Goal: Task Accomplishment & Management: Manage account settings

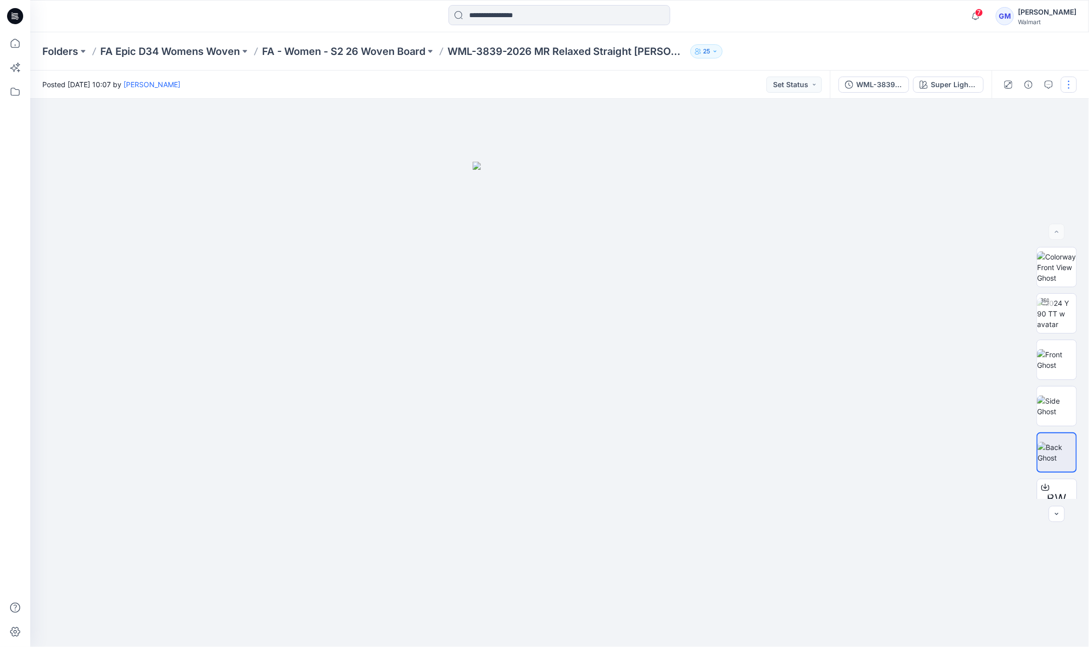
drag, startPoint x: 670, startPoint y: 71, endPoint x: 1072, endPoint y: 82, distance: 401.9
click at [1072, 82] on button "button" at bounding box center [1069, 85] width 16 height 16
click at [1051, 133] on button "Edit" at bounding box center [1026, 136] width 93 height 19
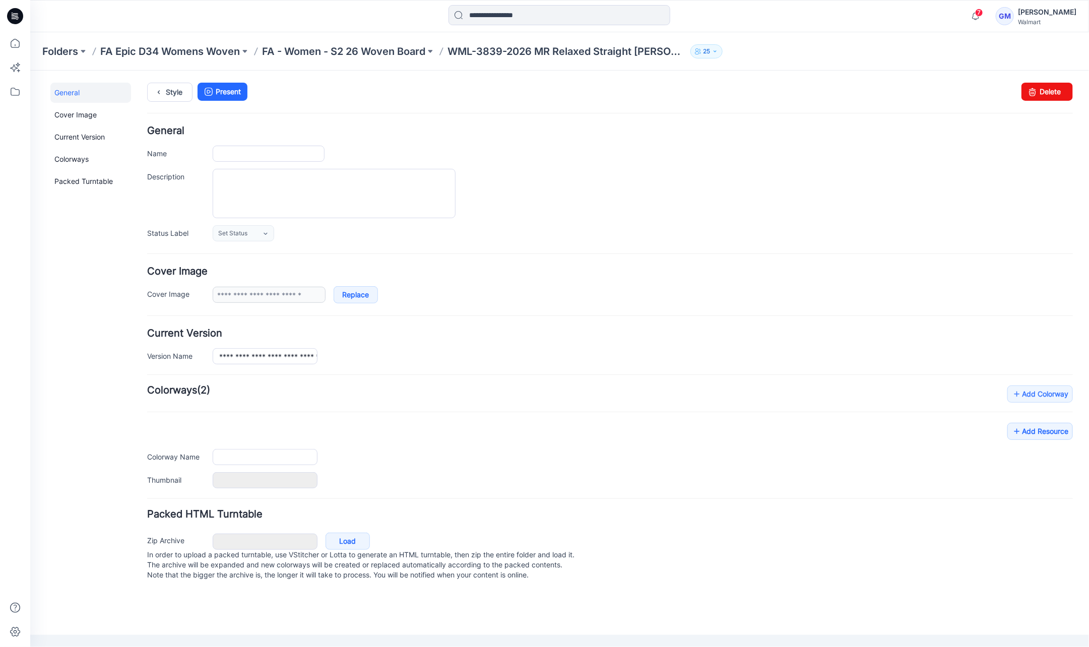
type input "**********"
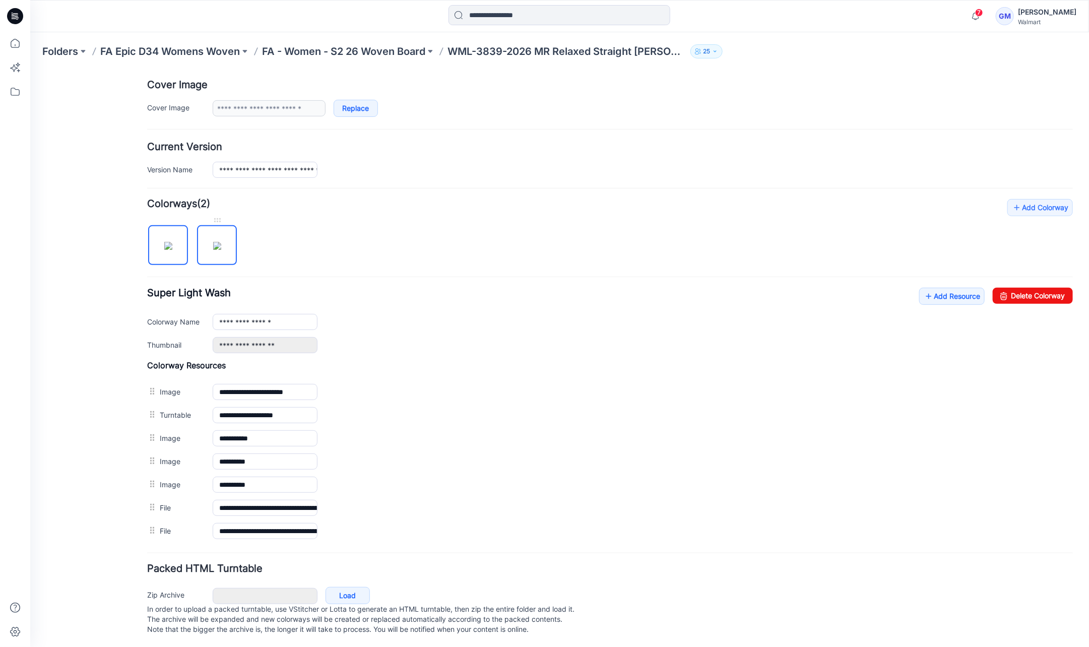
click at [221, 250] on img at bounding box center [217, 245] width 8 height 8
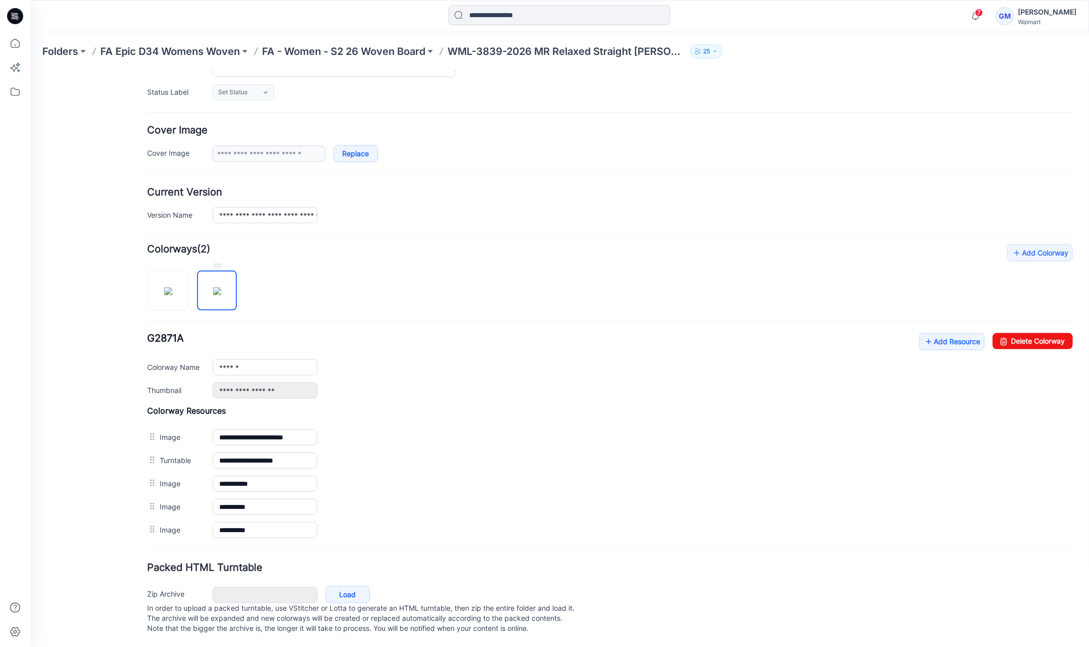
scroll to position [147, 0]
click at [1035, 333] on link "Delete Colorway" at bounding box center [1033, 341] width 80 height 16
type input "**********"
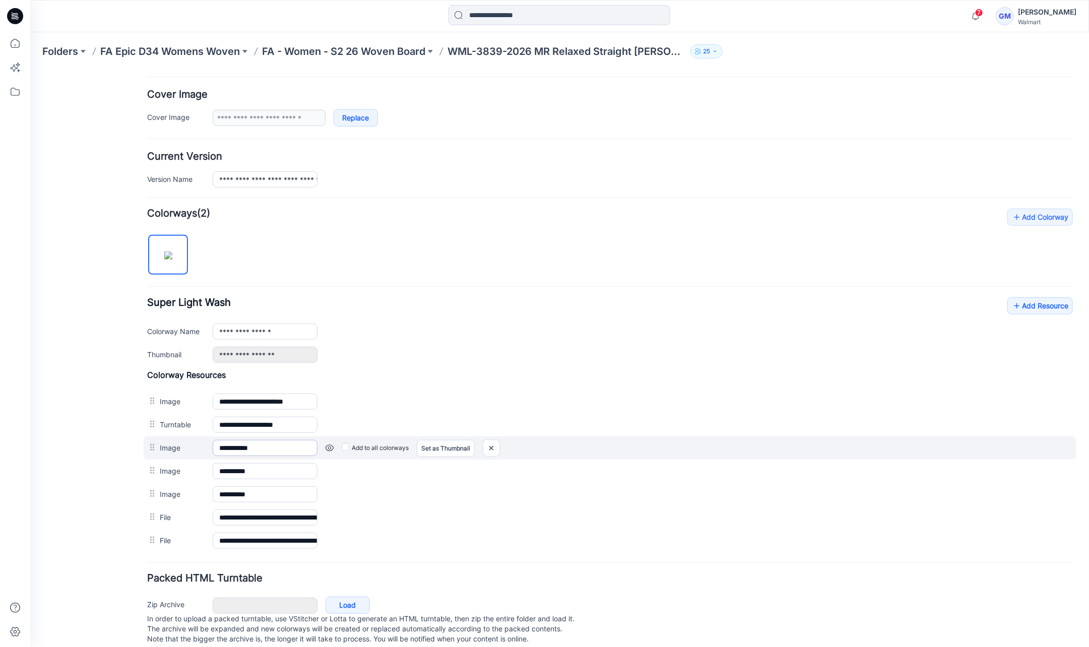
scroll to position [194, 0]
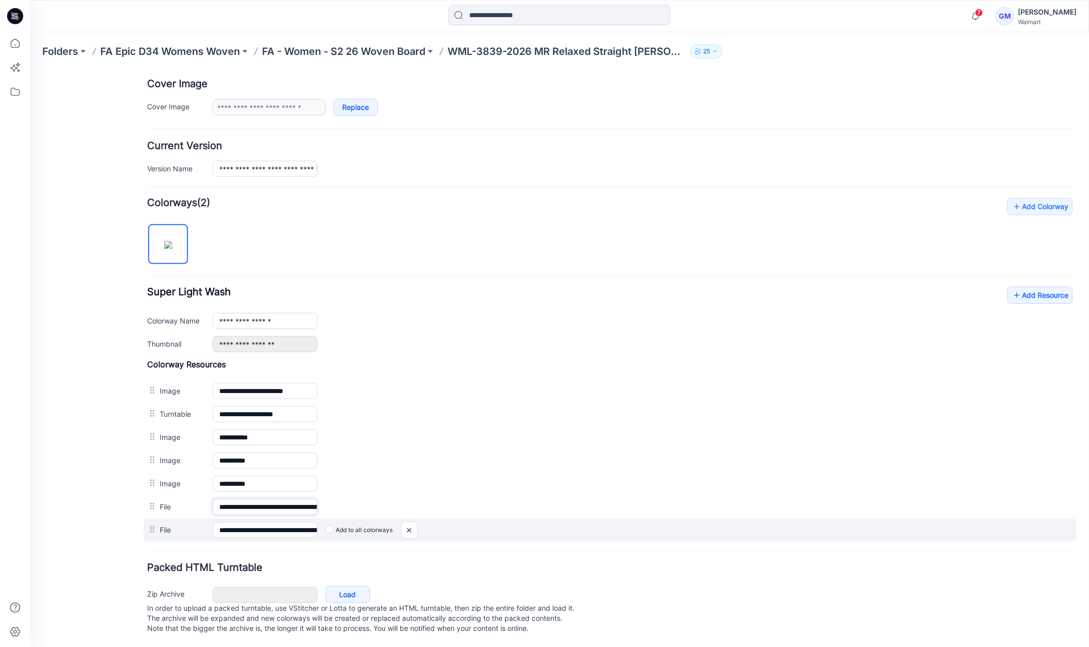
drag, startPoint x: 283, startPoint y: 498, endPoint x: 657, endPoint y: 513, distance: 374.9
click at [657, 513] on div "**********" at bounding box center [610, 450] width 926 height 182
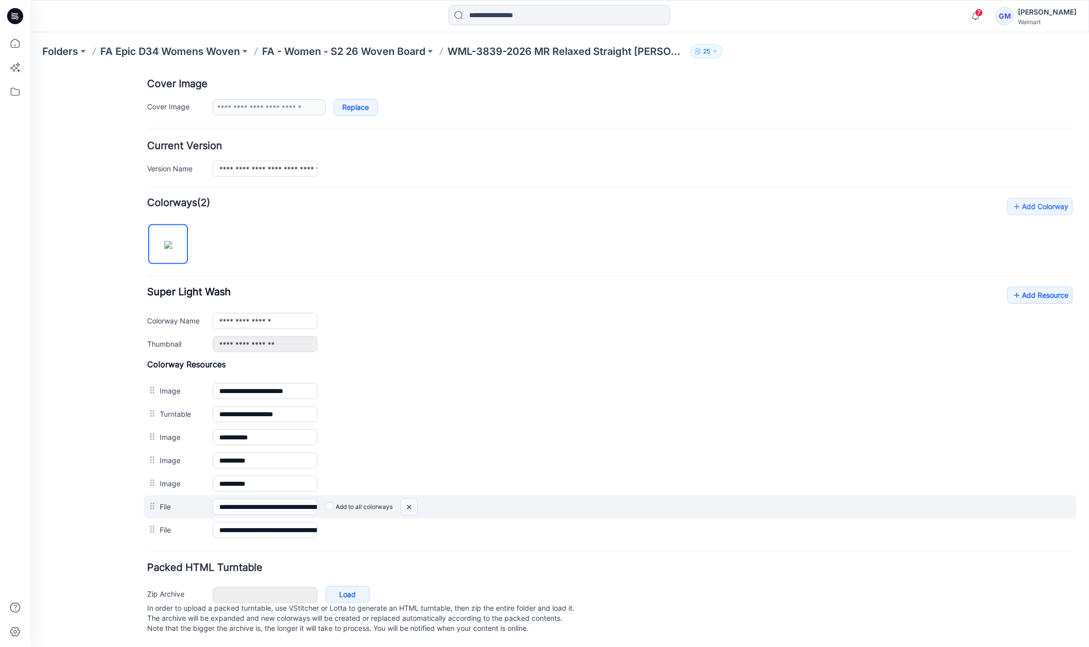
drag, startPoint x: 413, startPoint y: 497, endPoint x: 624, endPoint y: 112, distance: 438.6
click at [30, 70] on img at bounding box center [30, 70] width 0 height 0
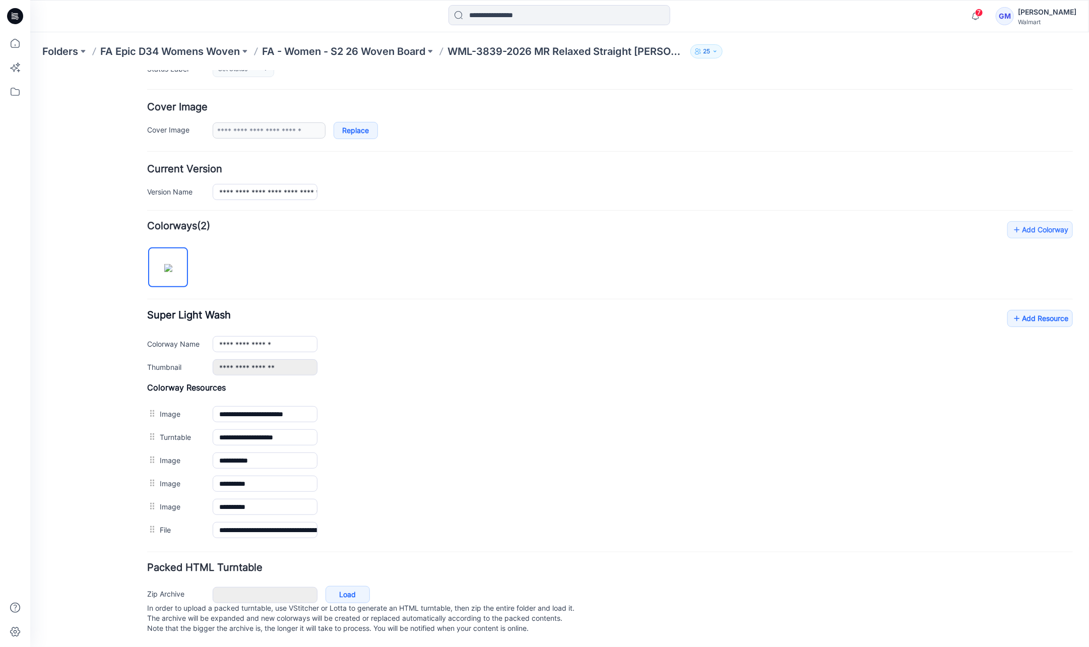
scroll to position [170, 0]
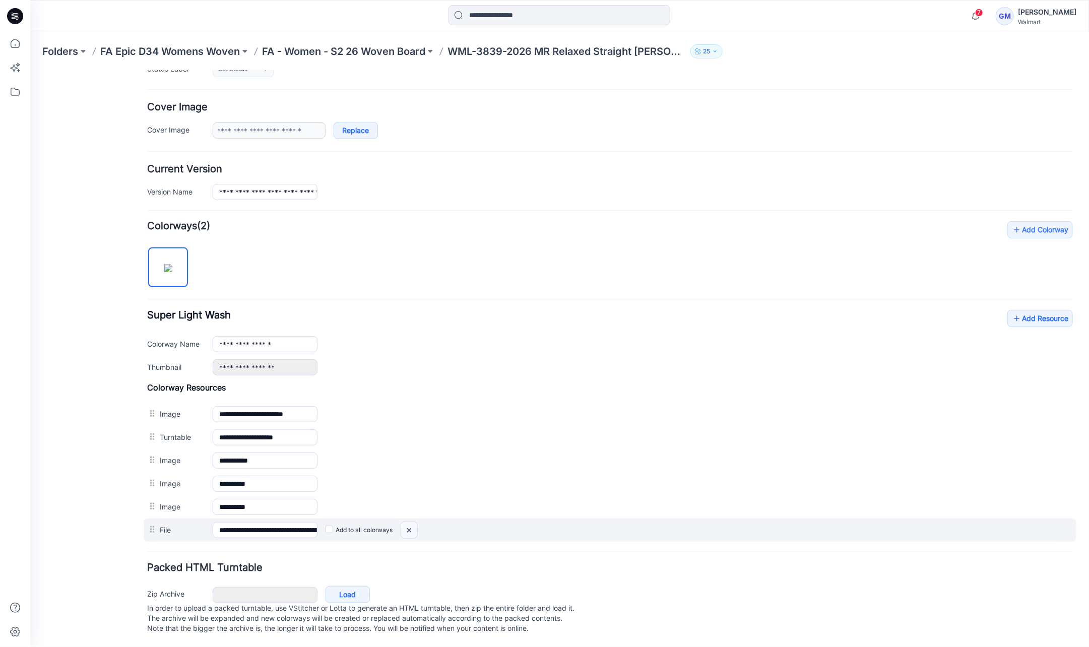
click at [30, 70] on img at bounding box center [30, 70] width 0 height 0
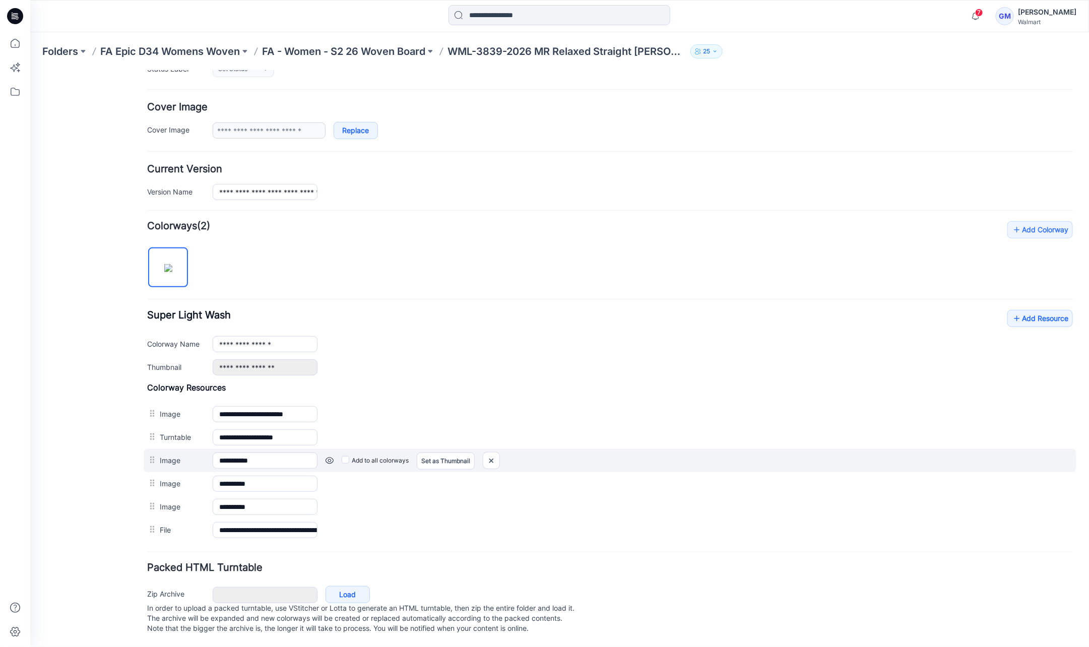
scroll to position [148, 0]
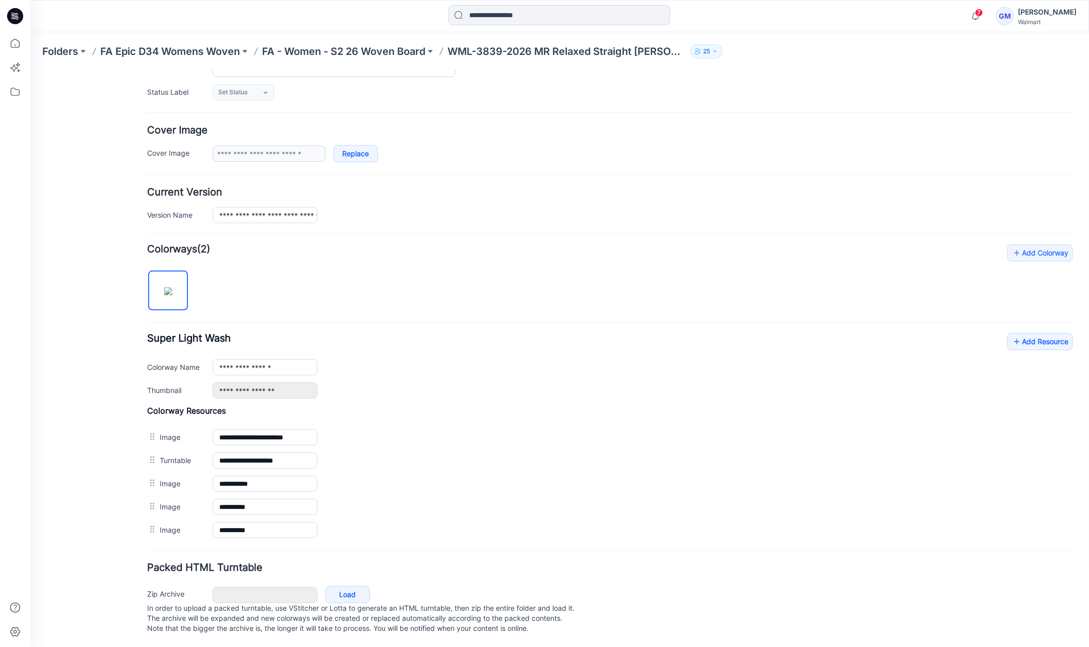
click at [30, 70] on img at bounding box center [30, 70] width 0 height 0
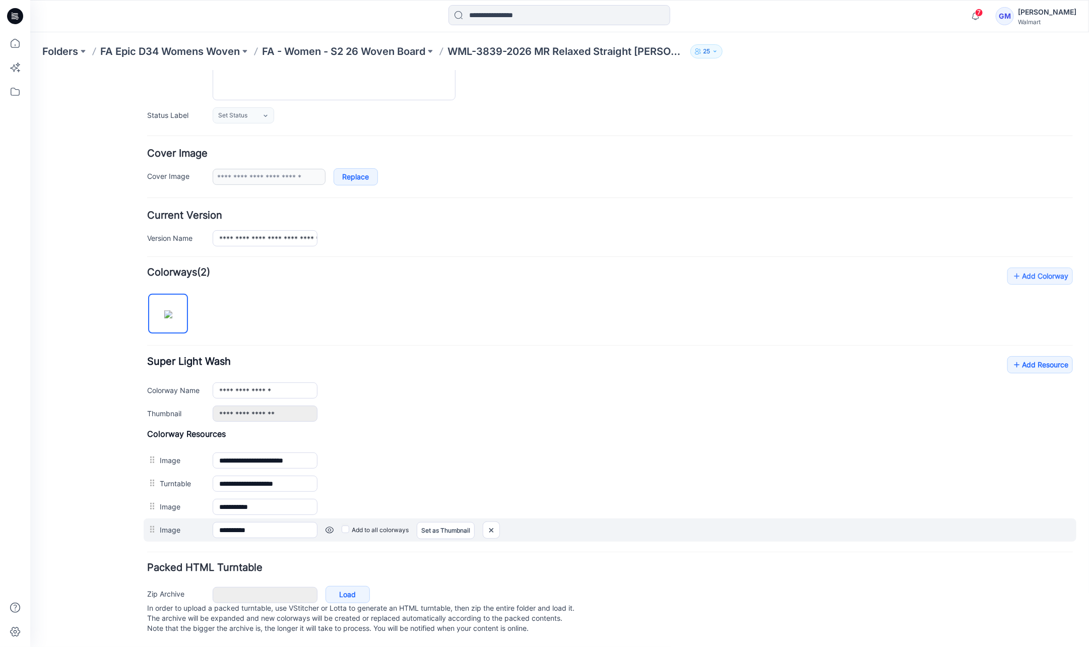
scroll to position [125, 0]
click at [30, 70] on img at bounding box center [30, 70] width 0 height 0
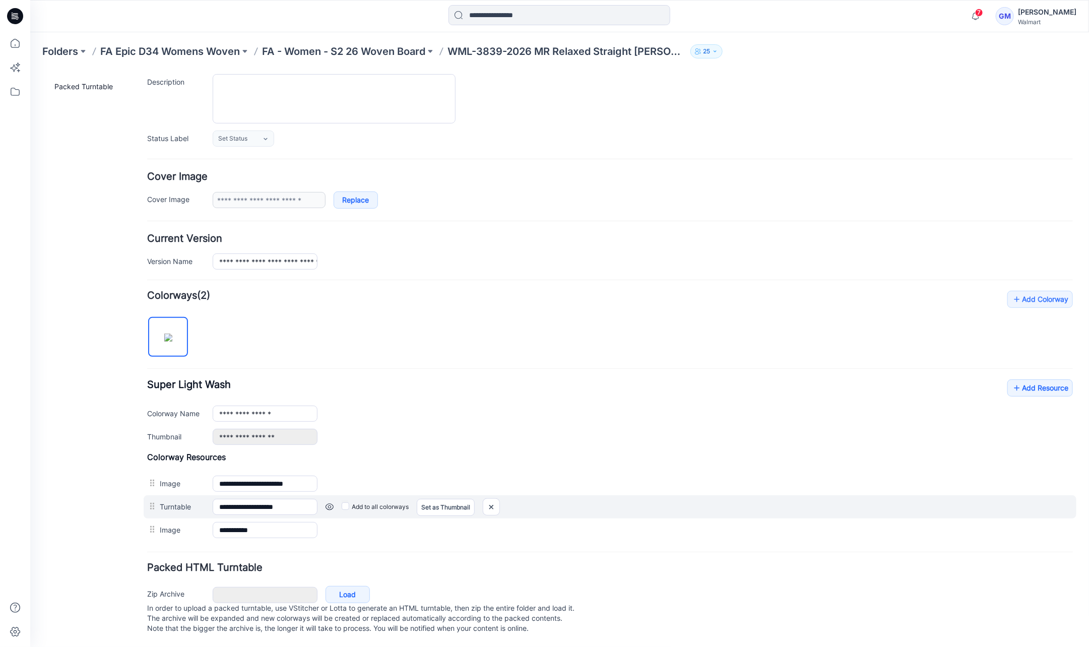
scroll to position [102, 0]
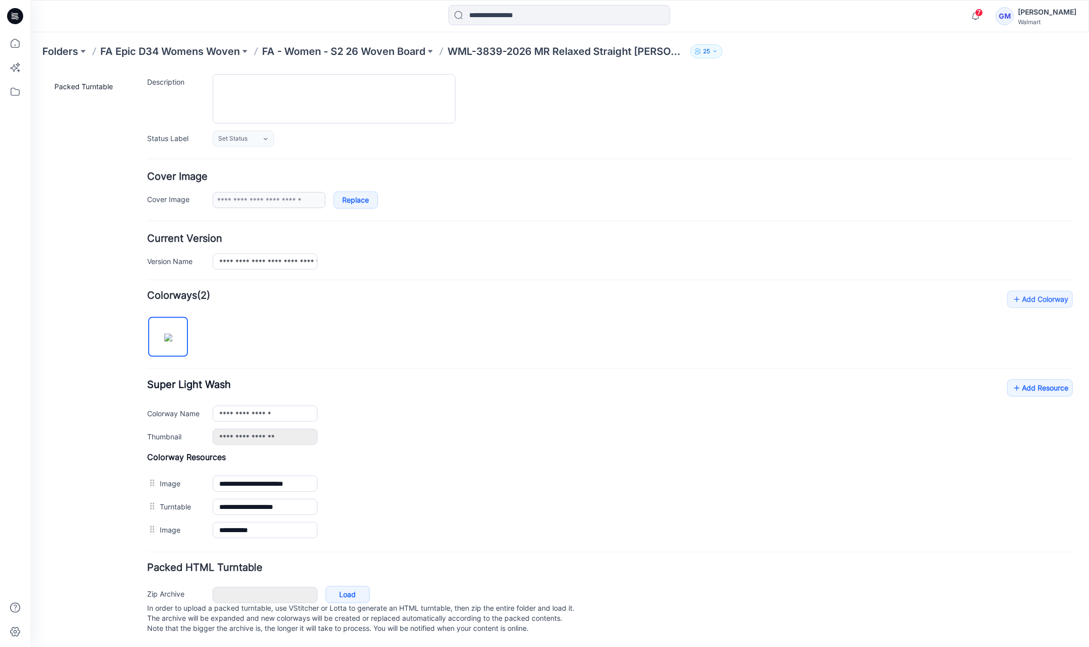
click at [30, 70] on img at bounding box center [30, 70] width 0 height 0
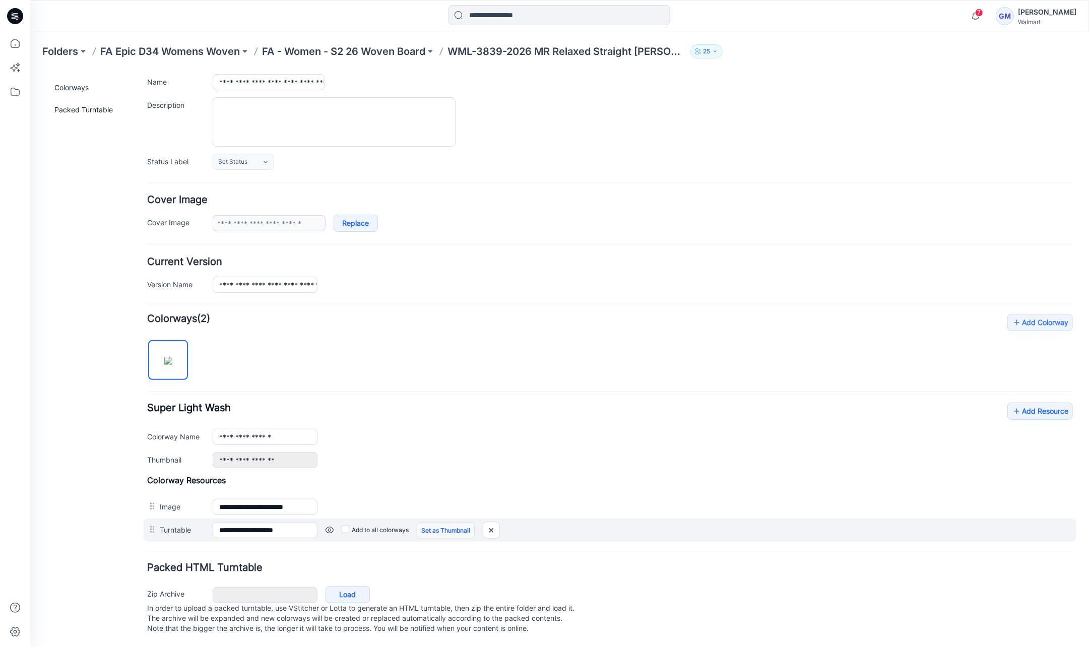
scroll to position [79, 0]
click at [30, 70] on img at bounding box center [30, 70] width 0 height 0
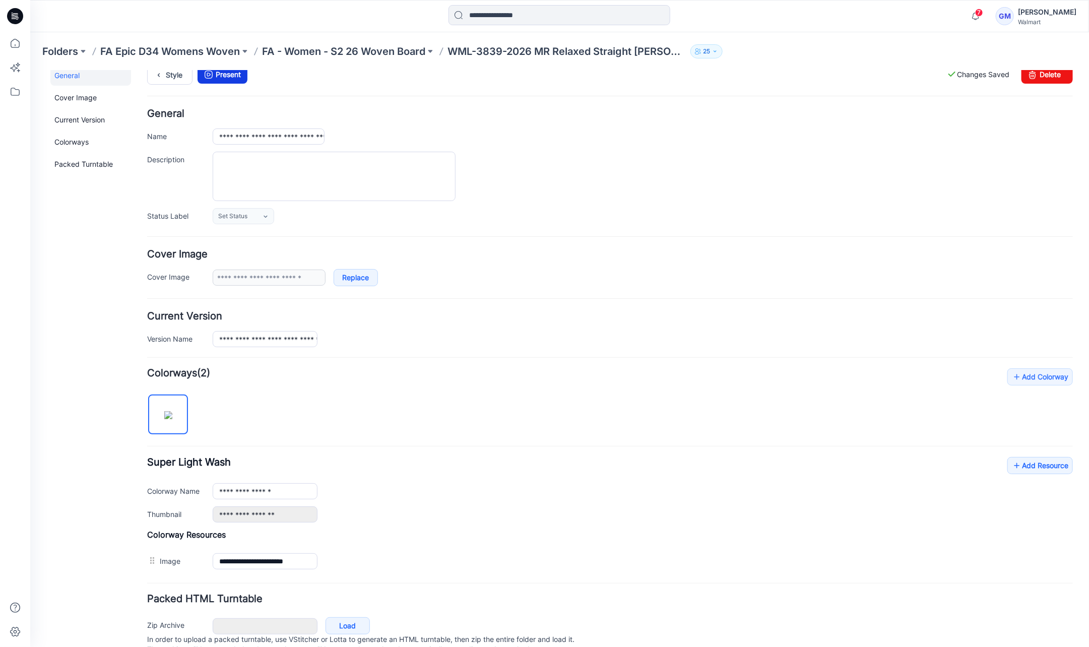
scroll to position [0, 0]
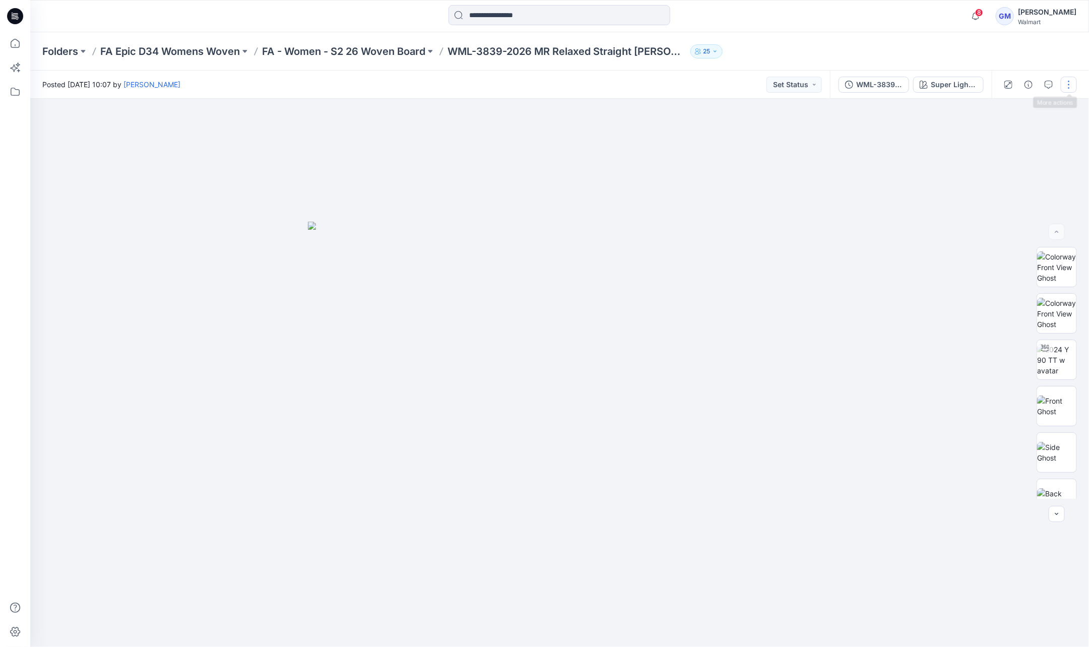
click at [1075, 85] on button "button" at bounding box center [1069, 85] width 16 height 16
click at [1028, 129] on button "Edit" at bounding box center [1026, 136] width 93 height 19
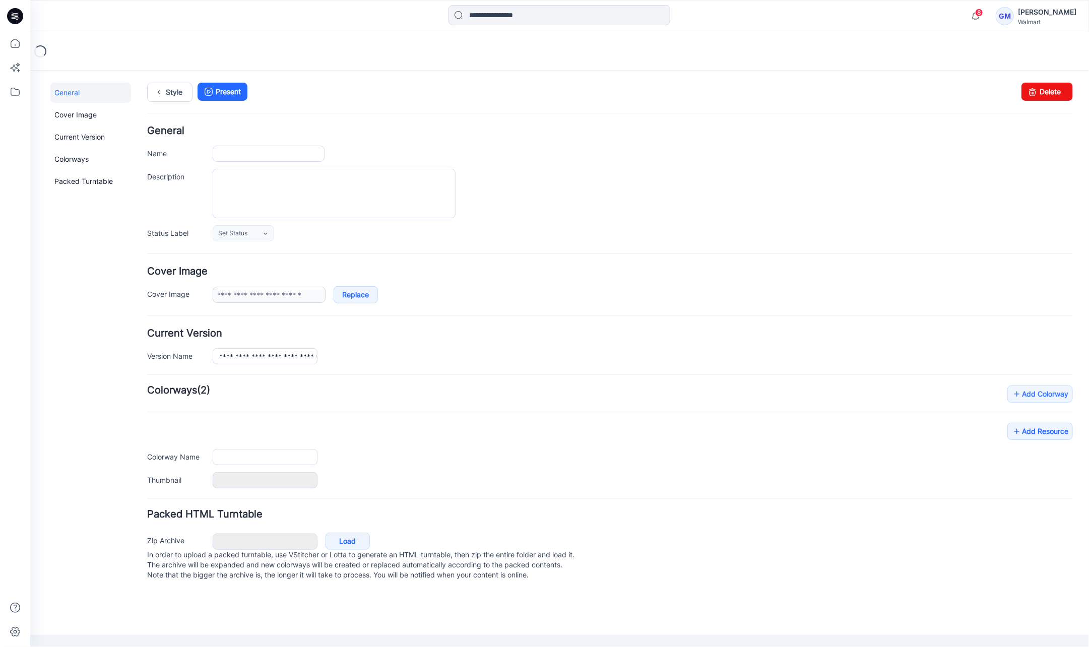
type input "**********"
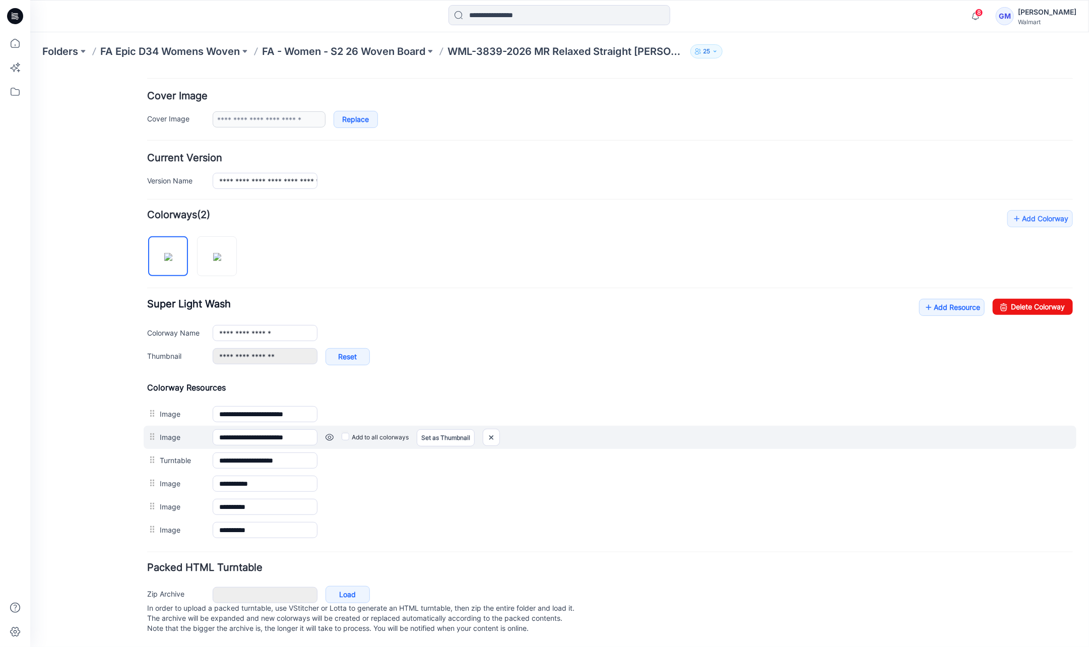
scroll to position [182, 0]
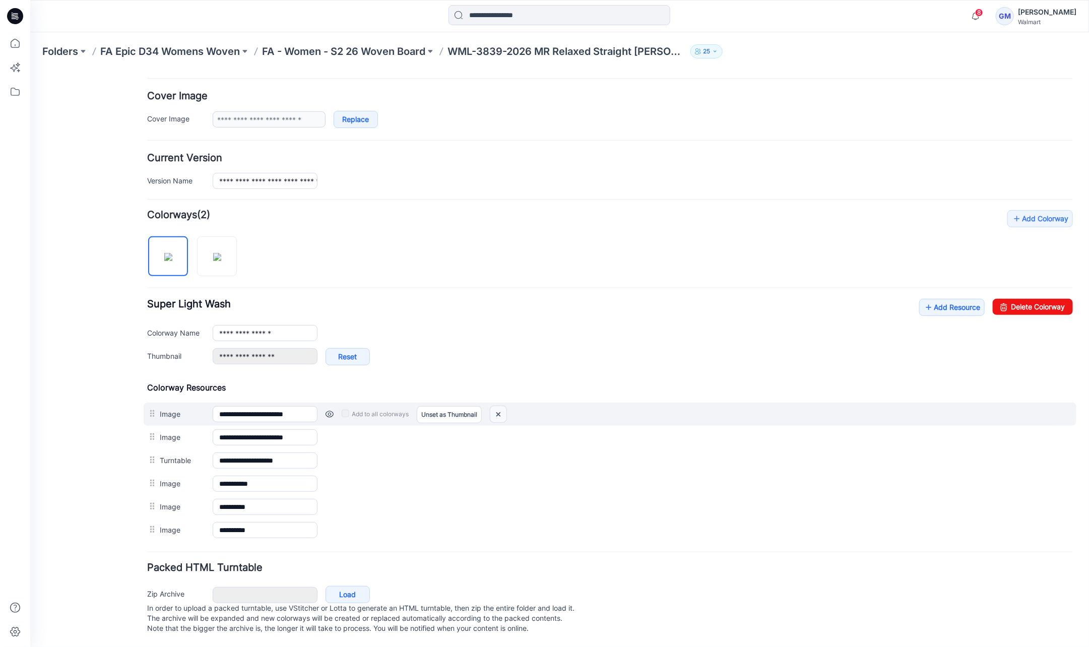
click at [506, 407] on img at bounding box center [498, 414] width 16 height 17
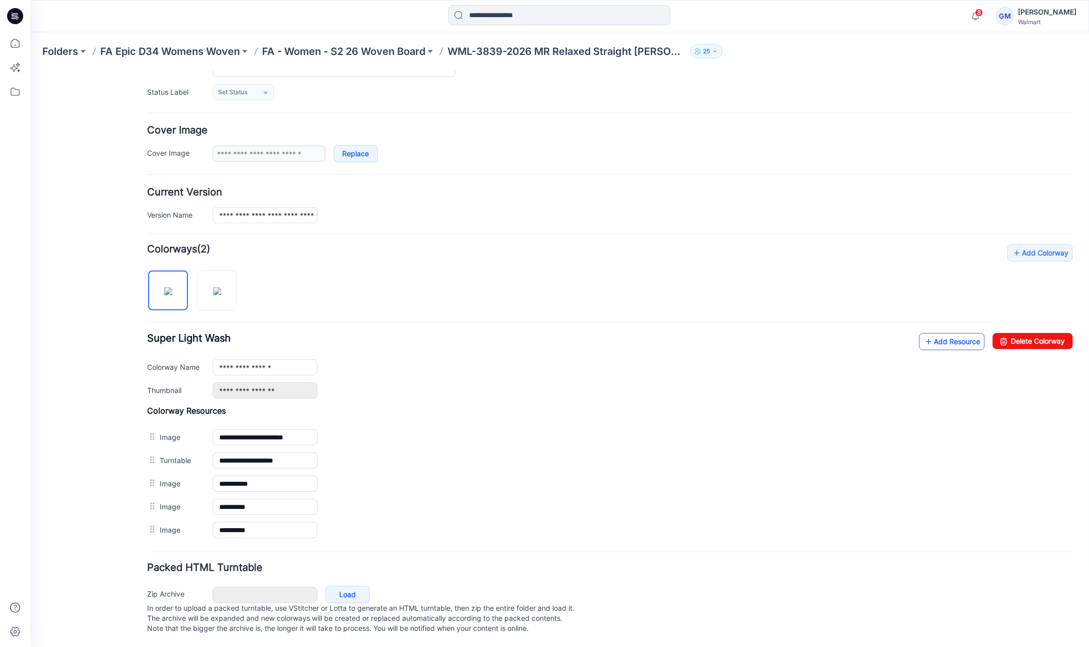
click at [925, 333] on link "Add Resource" at bounding box center [952, 341] width 66 height 17
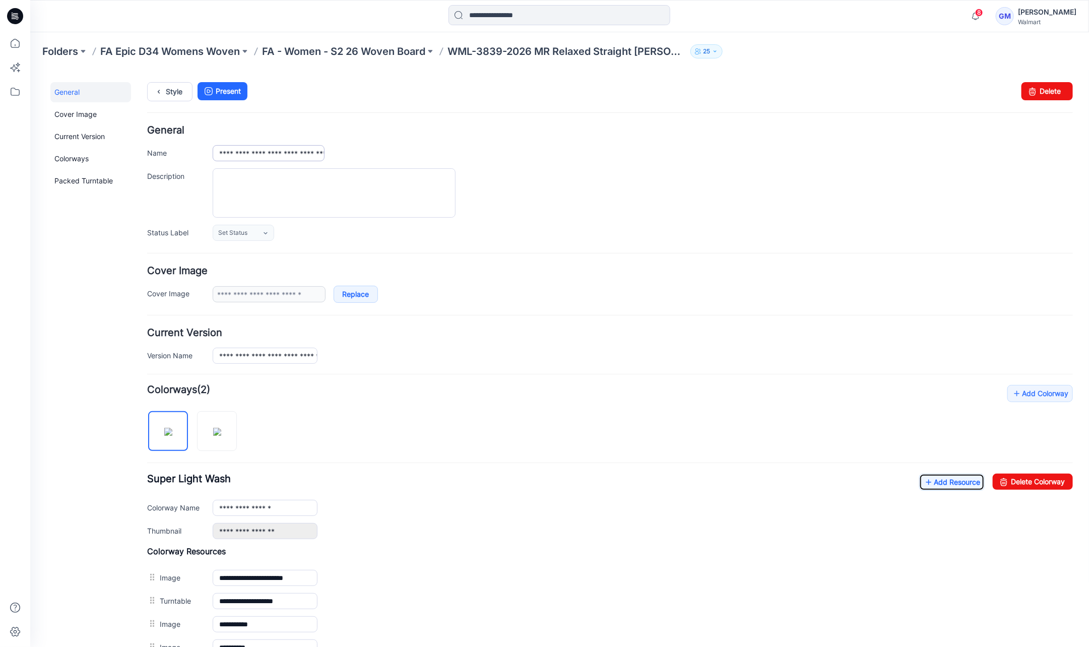
scroll to position [0, 0]
click at [173, 85] on link "Style" at bounding box center [169, 91] width 45 height 19
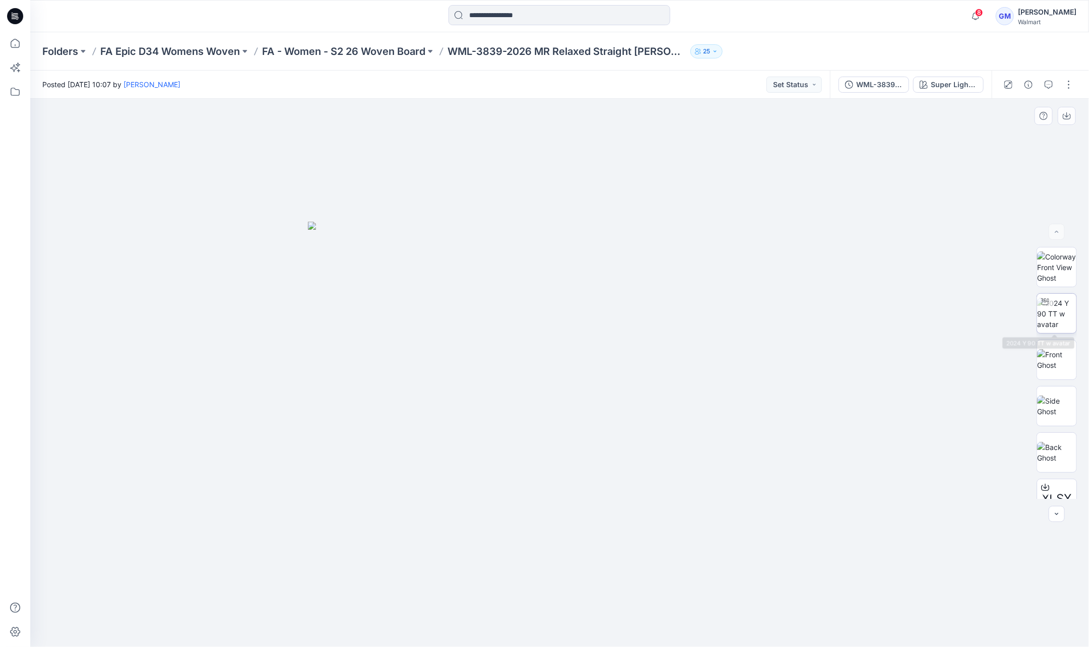
drag, startPoint x: 639, startPoint y: 77, endPoint x: 1073, endPoint y: 320, distance: 497.4
click at [1073, 320] on img at bounding box center [1056, 314] width 39 height 32
drag, startPoint x: 559, startPoint y: 629, endPoint x: 597, endPoint y: 425, distance: 207.8
click at [452, 622] on circle at bounding box center [451, 624] width 6 height 6
drag, startPoint x: 542, startPoint y: 635, endPoint x: 615, endPoint y: 504, distance: 149.8
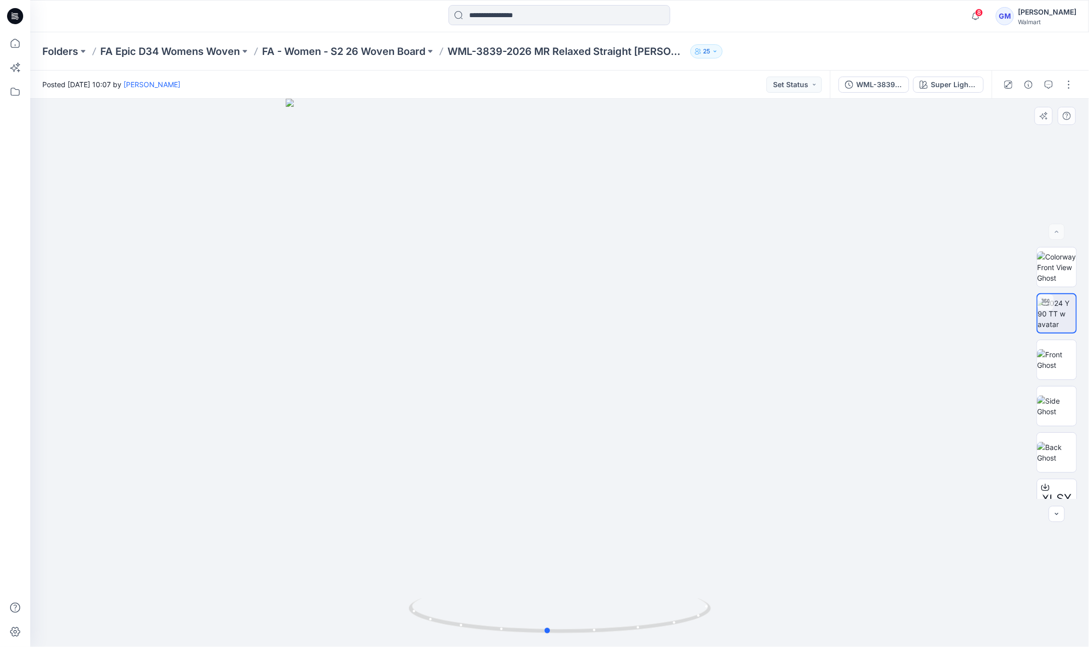
click at [335, 595] on div at bounding box center [559, 373] width 1059 height 548
click at [1074, 86] on button "button" at bounding box center [1069, 85] width 16 height 16
click at [1026, 131] on button "Edit" at bounding box center [1026, 136] width 93 height 19
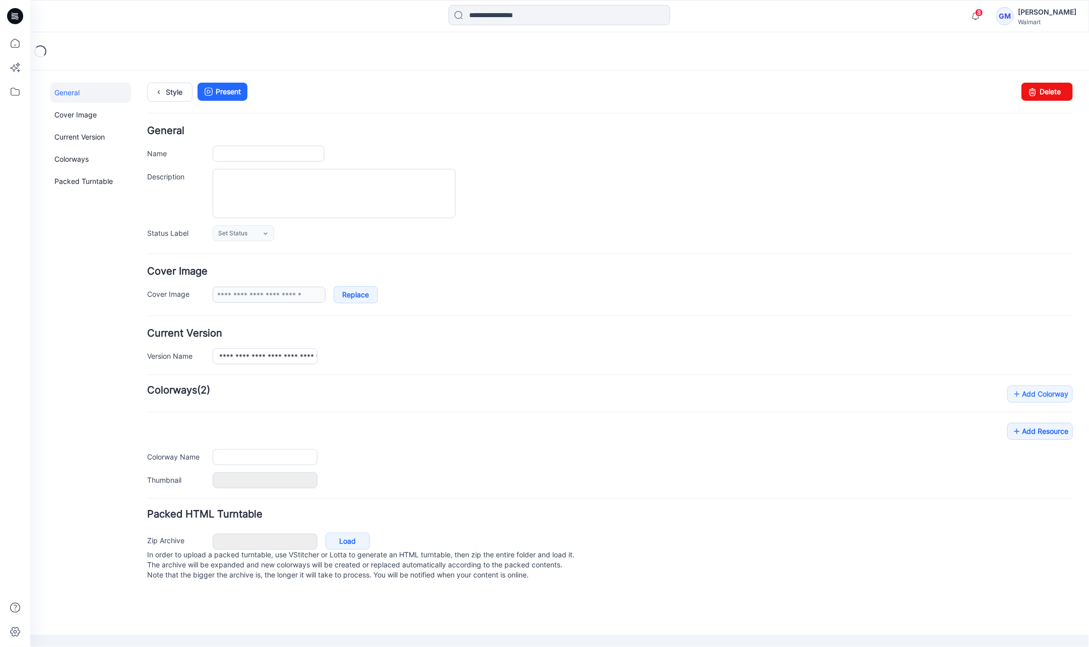
type input "**********"
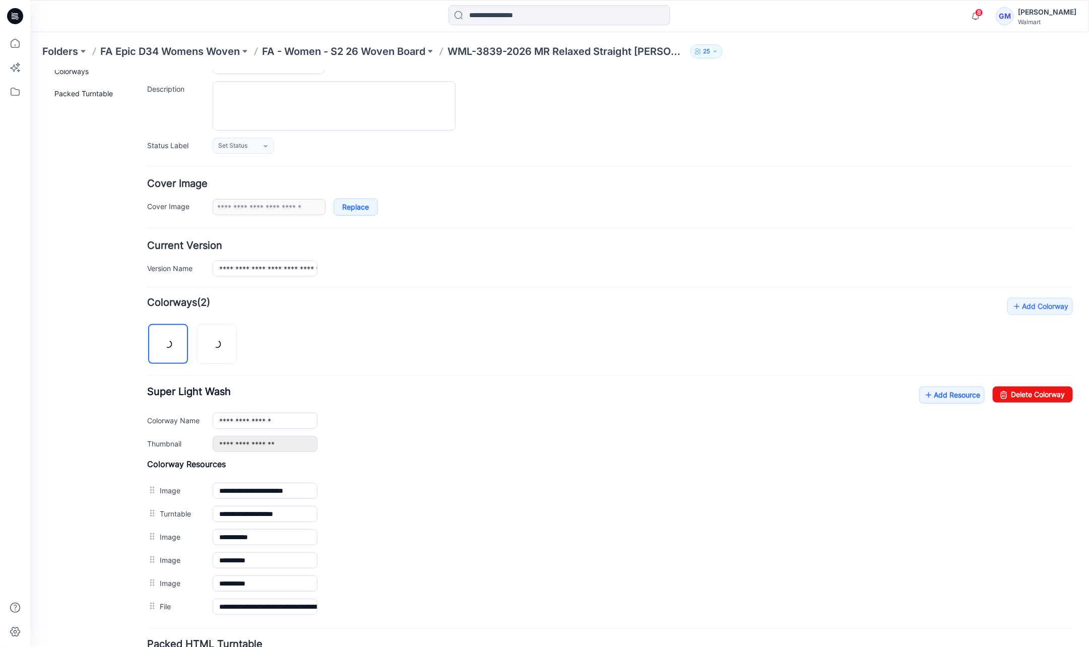
scroll to position [170, 0]
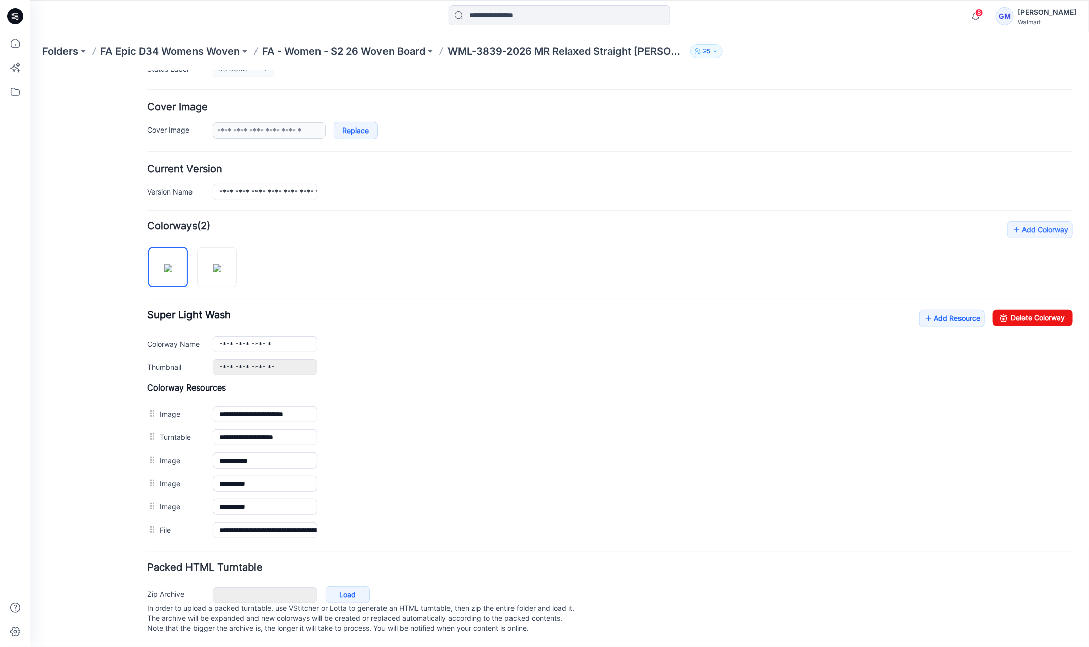
click at [940, 299] on div "**********" at bounding box center [610, 381] width 926 height 321
click at [925, 318] on link "Add Resource" at bounding box center [952, 318] width 66 height 17
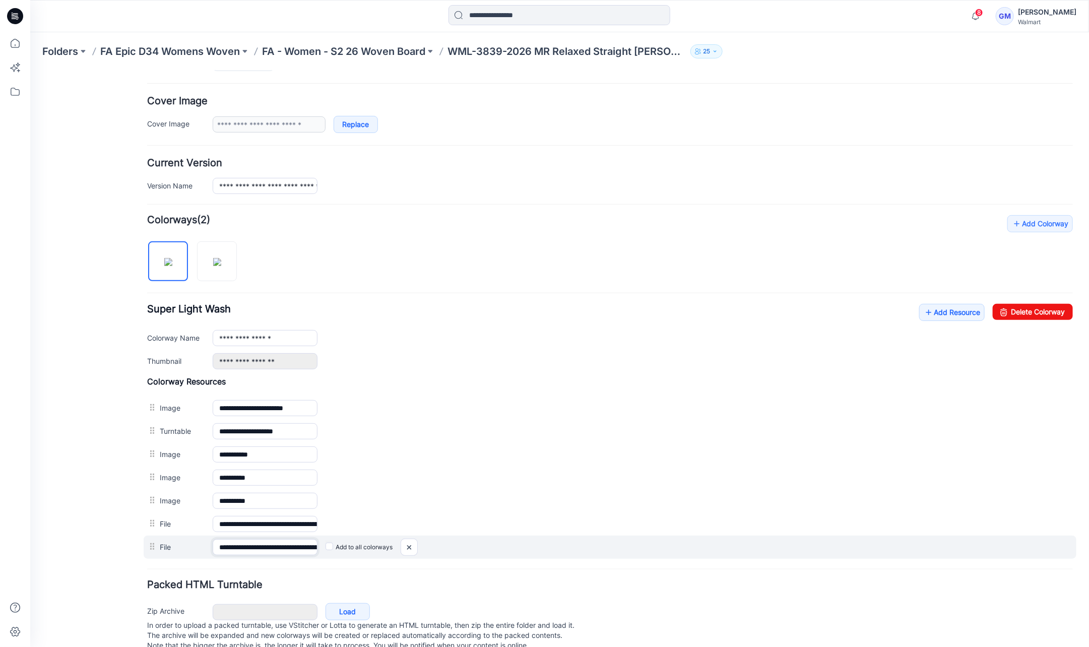
scroll to position [0, 88]
drag, startPoint x: 252, startPoint y: 542, endPoint x: 541, endPoint y: 549, distance: 288.9
click at [541, 549] on div "**********" at bounding box center [609, 546] width 933 height 23
drag, startPoint x: 407, startPoint y: 539, endPoint x: 618, endPoint y: 119, distance: 469.6
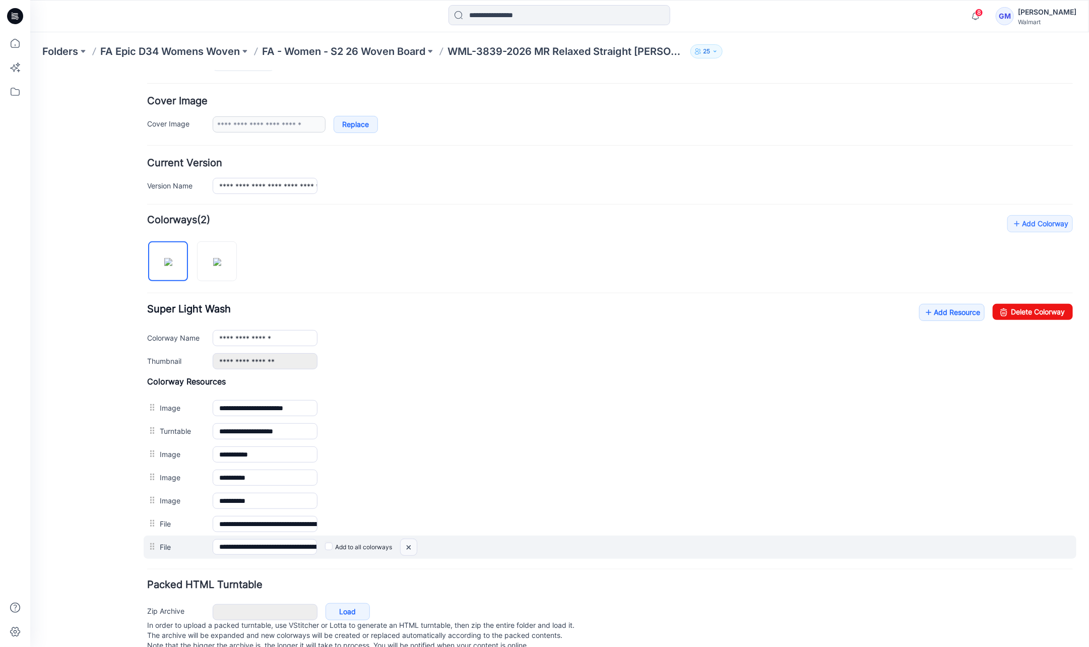
click at [30, 70] on img at bounding box center [30, 70] width 0 height 0
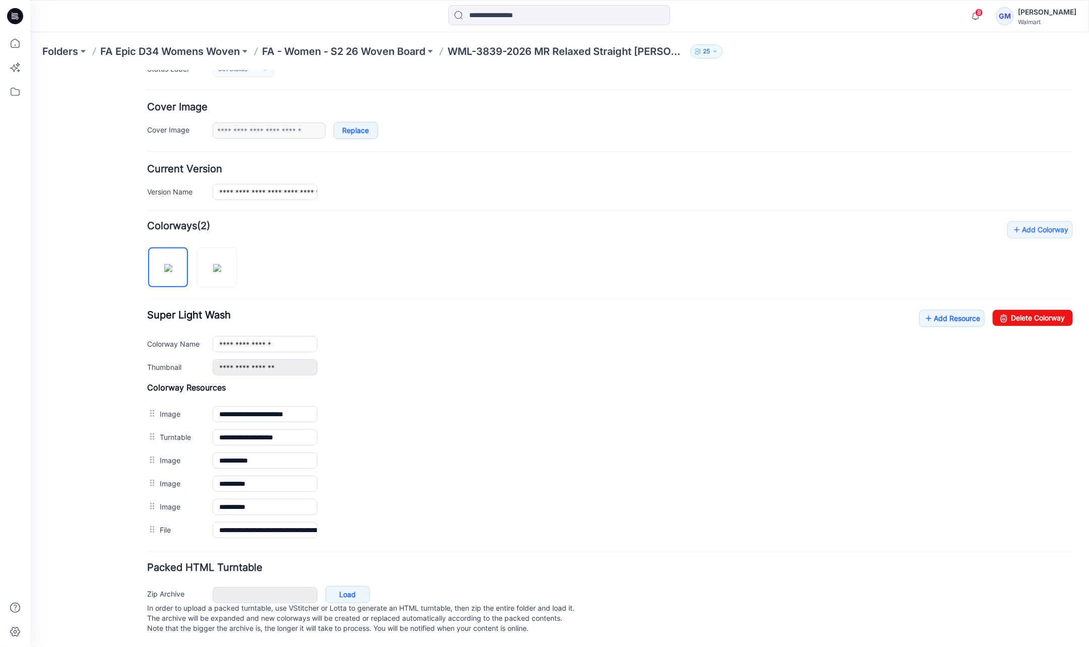
click at [30, 70] on img at bounding box center [30, 70] width 0 height 0
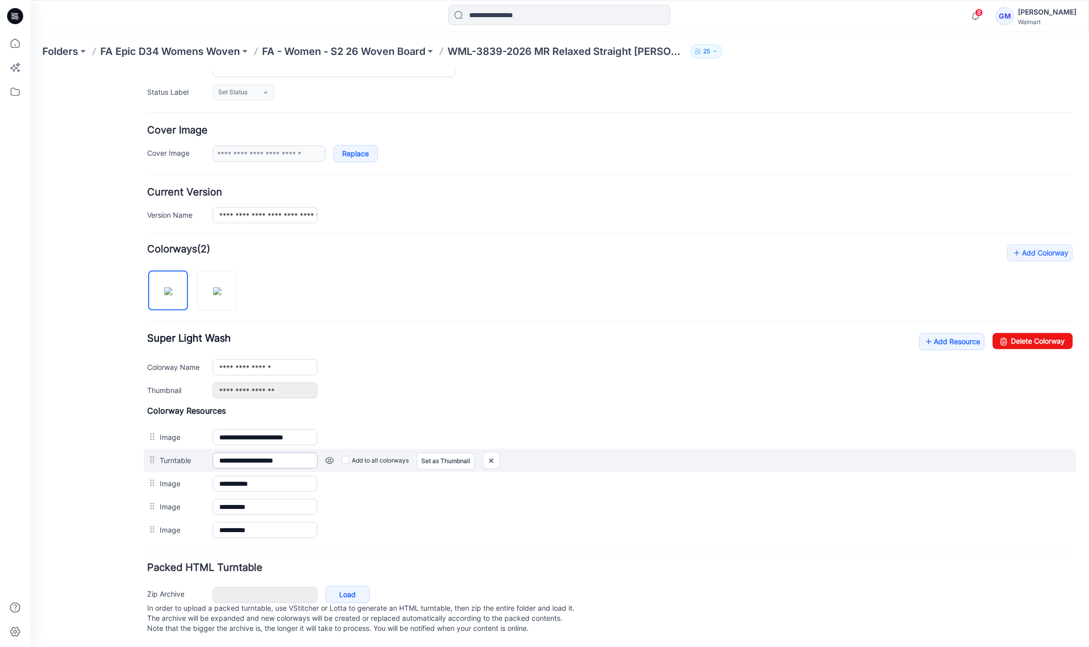
scroll to position [148, 0]
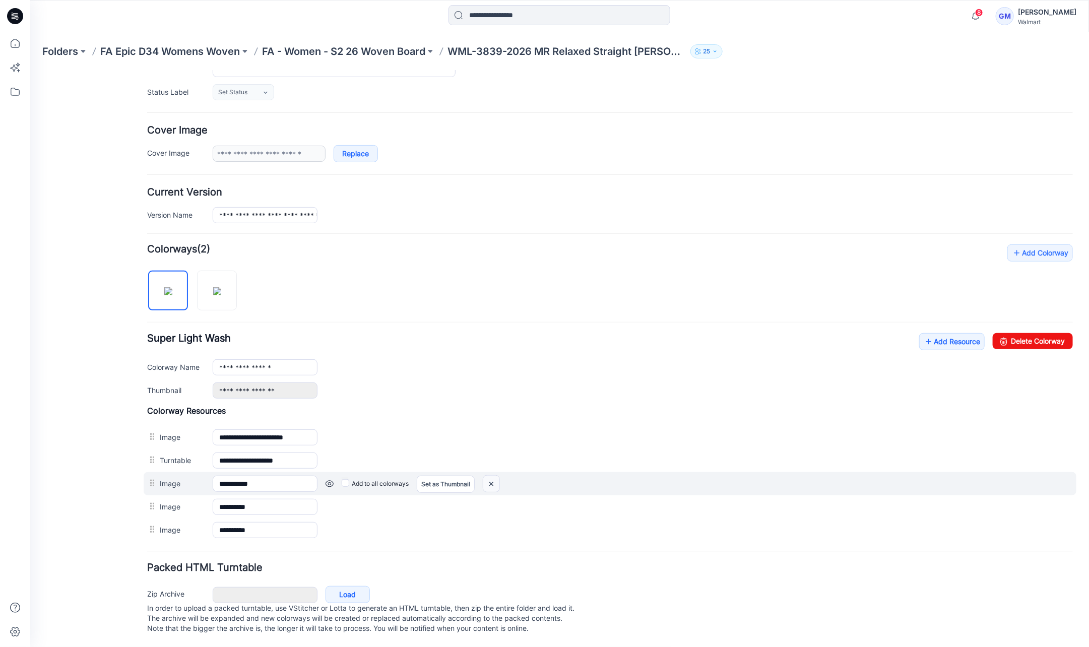
click at [30, 70] on img at bounding box center [30, 70] width 0 height 0
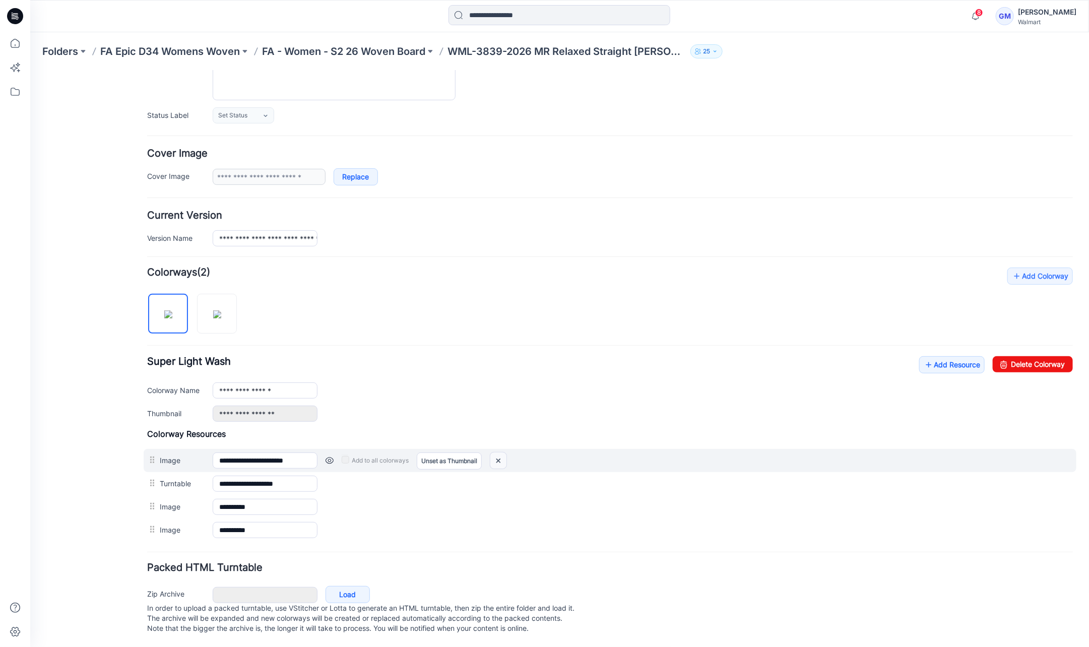
scroll to position [125, 0]
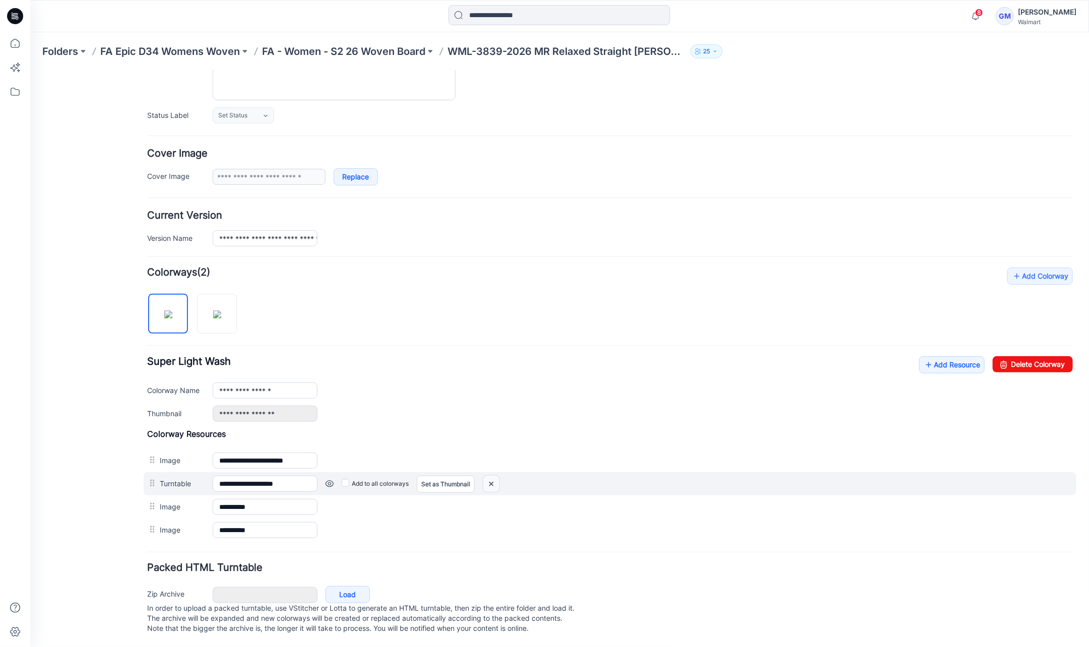
click at [30, 70] on img at bounding box center [30, 70] width 0 height 0
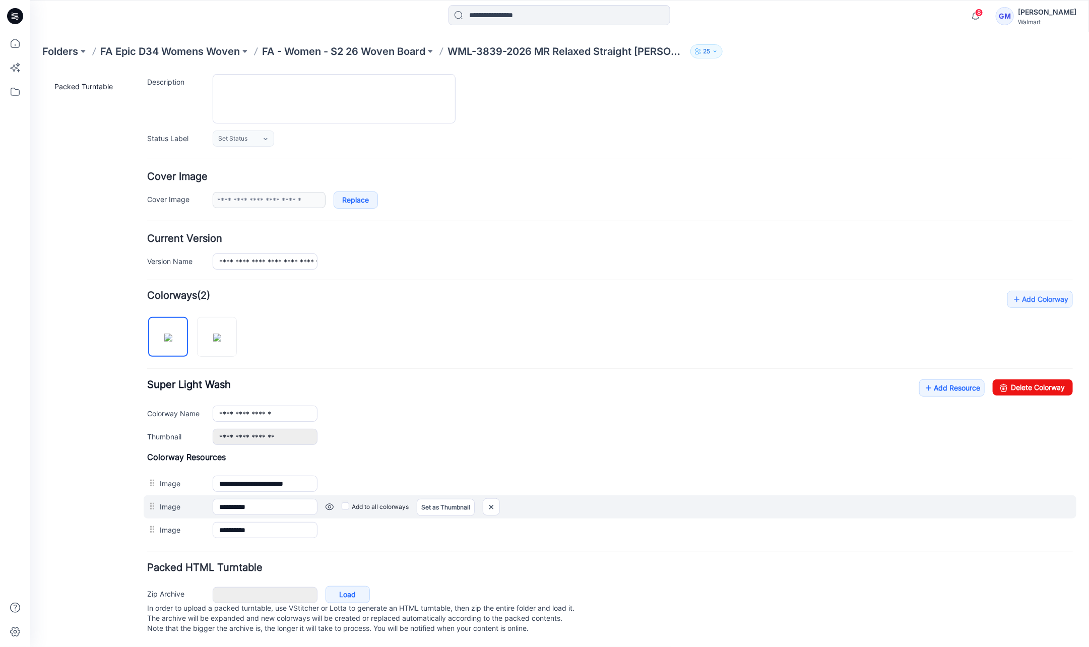
scroll to position [102, 0]
click at [30, 70] on img at bounding box center [30, 70] width 0 height 0
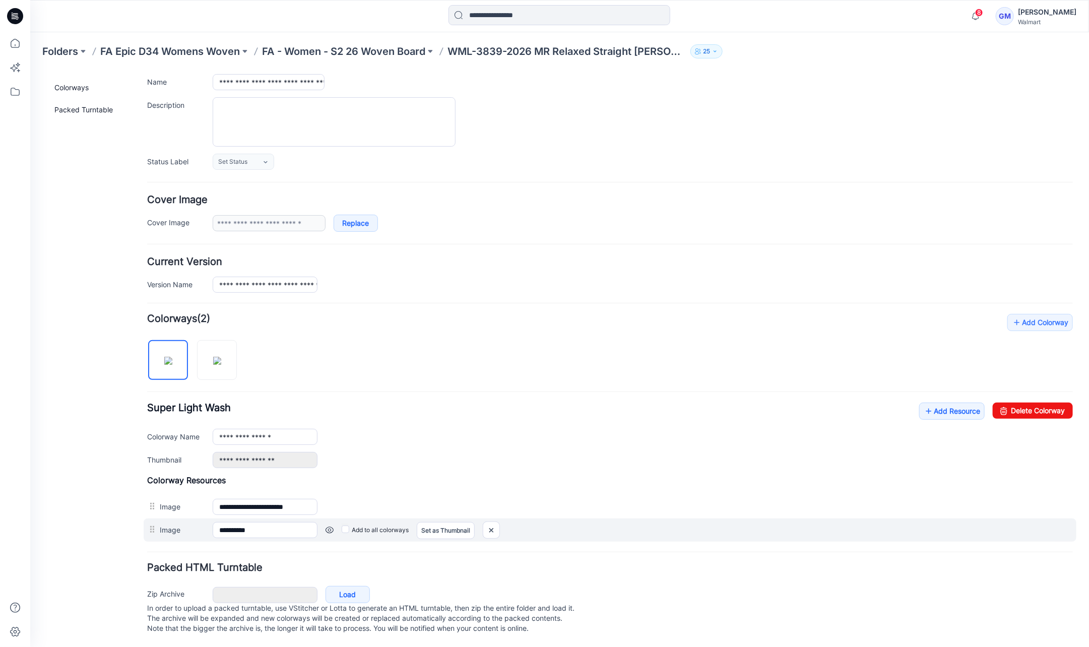
scroll to position [79, 0]
click at [30, 70] on img at bounding box center [30, 70] width 0 height 0
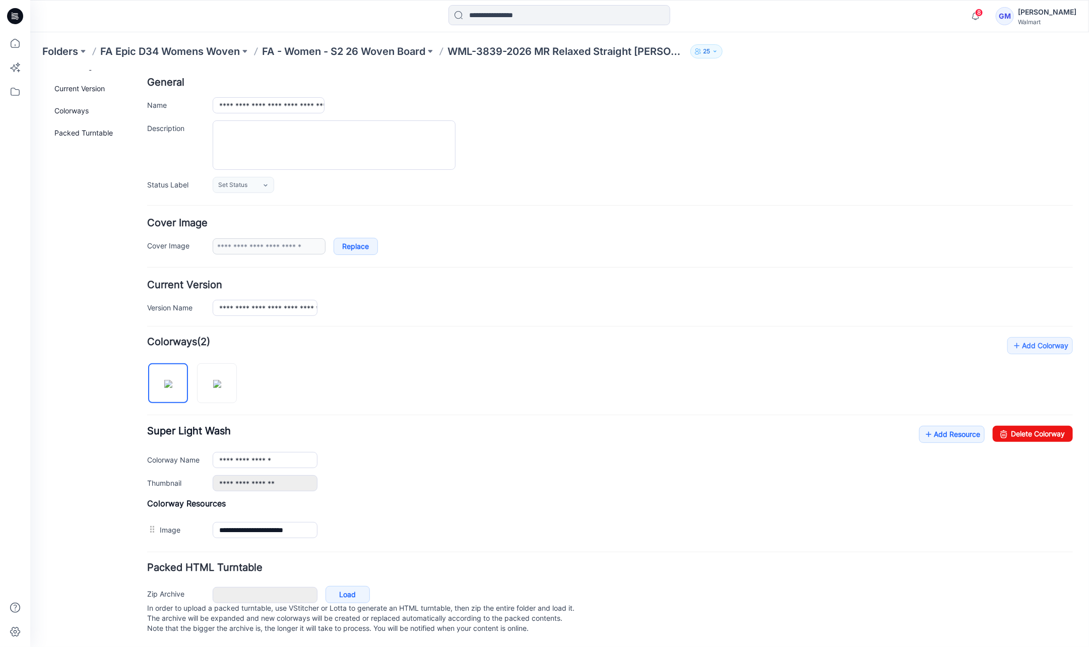
scroll to position [56, 0]
click at [221, 380] on img at bounding box center [217, 384] width 8 height 8
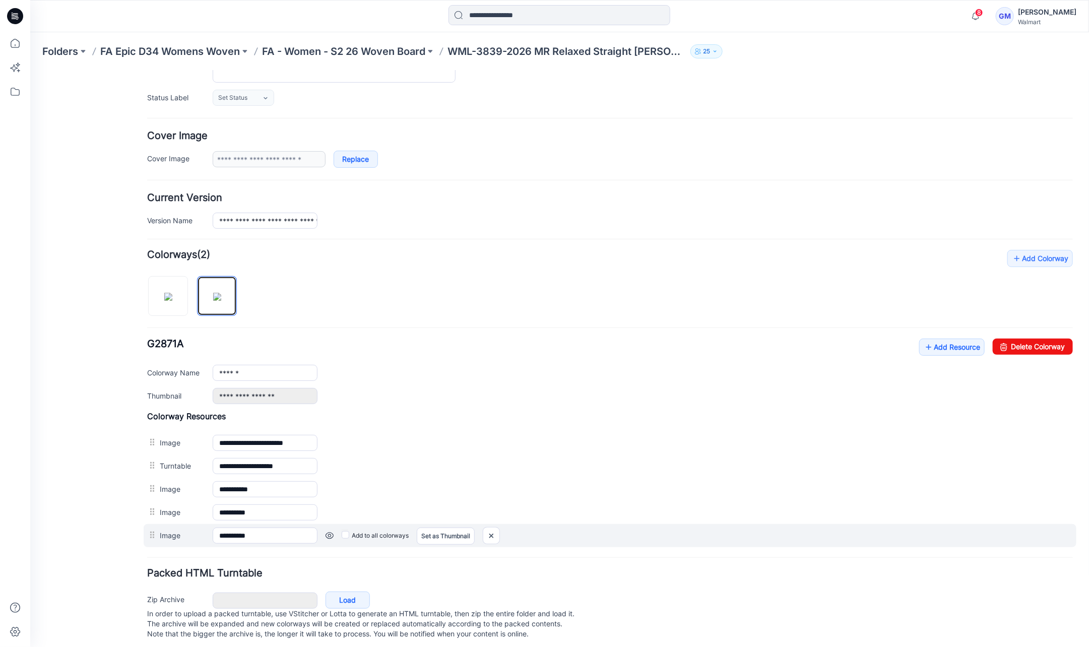
scroll to position [147, 0]
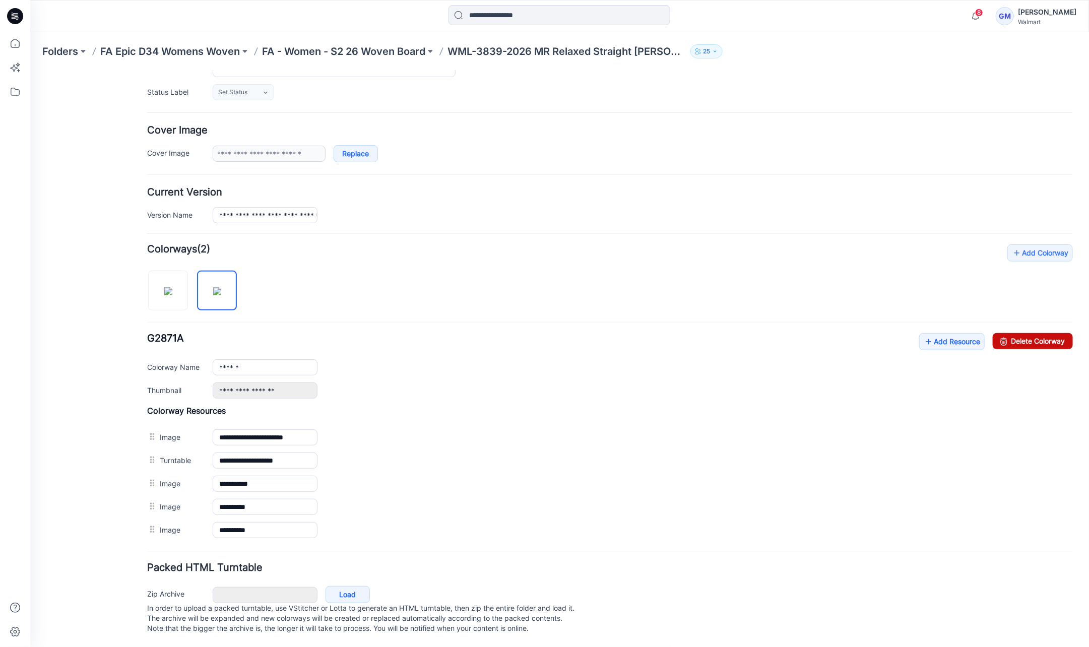
click at [1019, 333] on link "Delete Colorway" at bounding box center [1033, 341] width 80 height 16
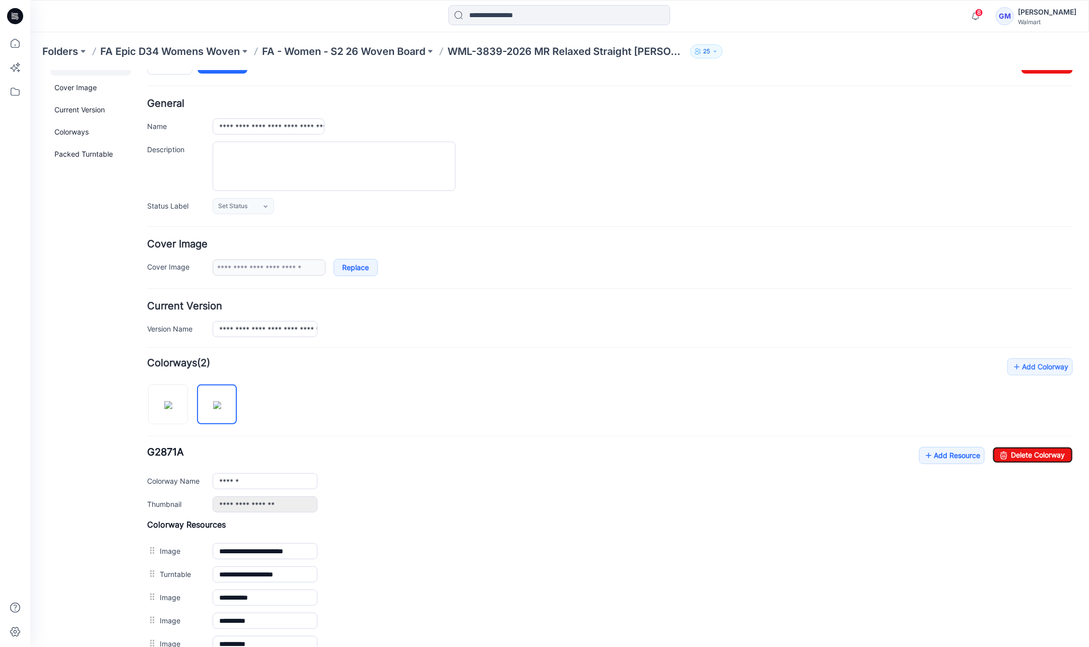
scroll to position [0, 0]
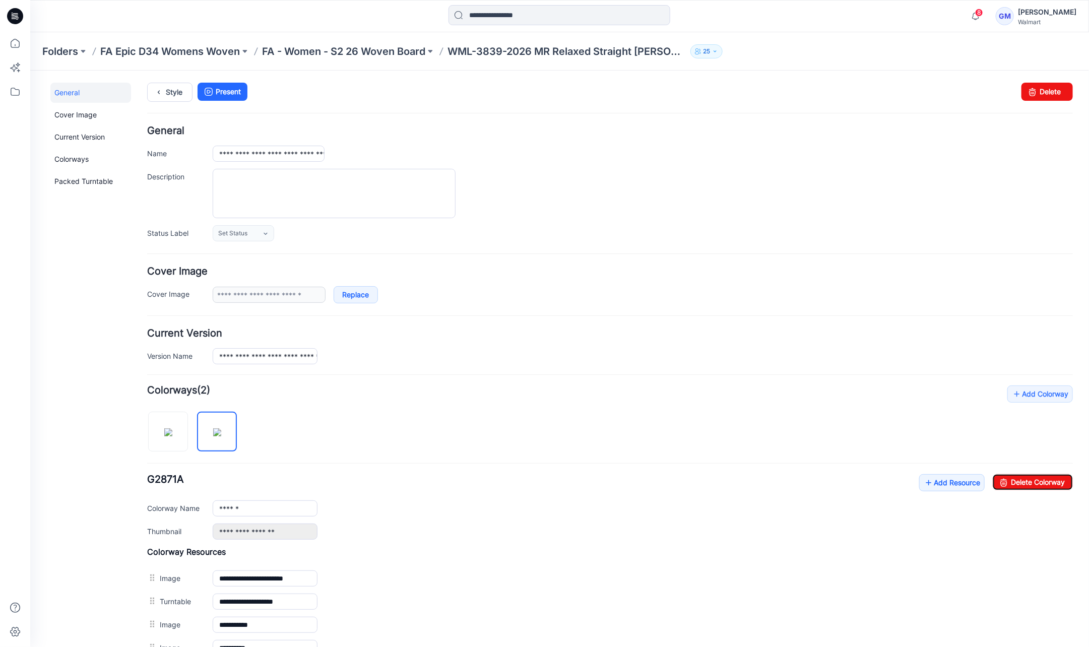
type input "**********"
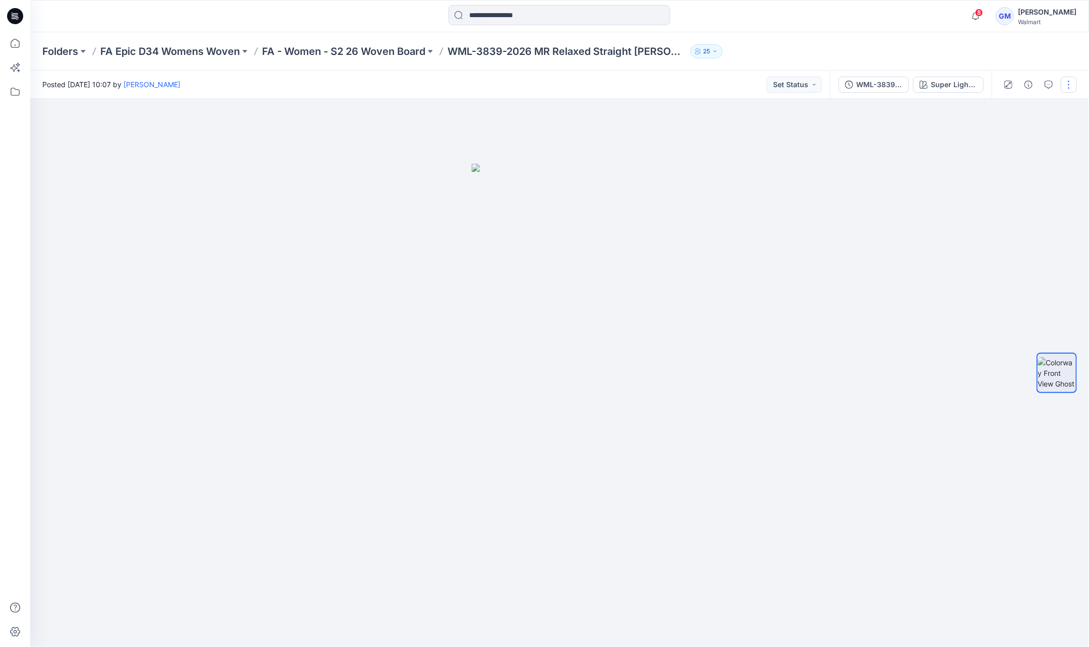
click at [1069, 83] on button "button" at bounding box center [1069, 85] width 16 height 16
click at [1028, 135] on button "Edit" at bounding box center [1026, 136] width 93 height 19
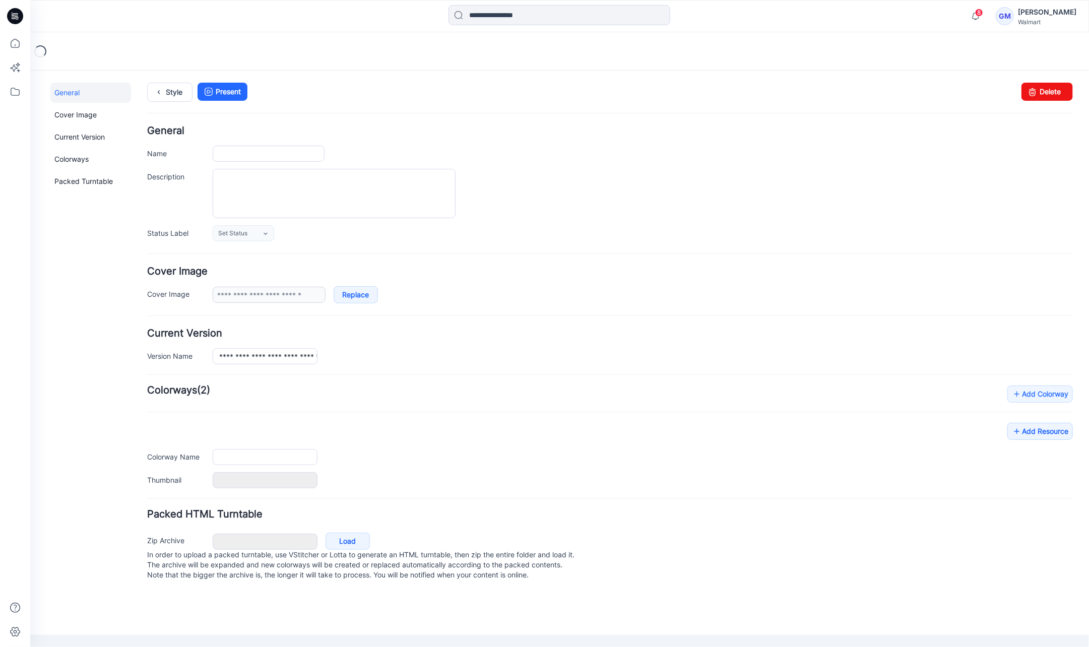
type input "**********"
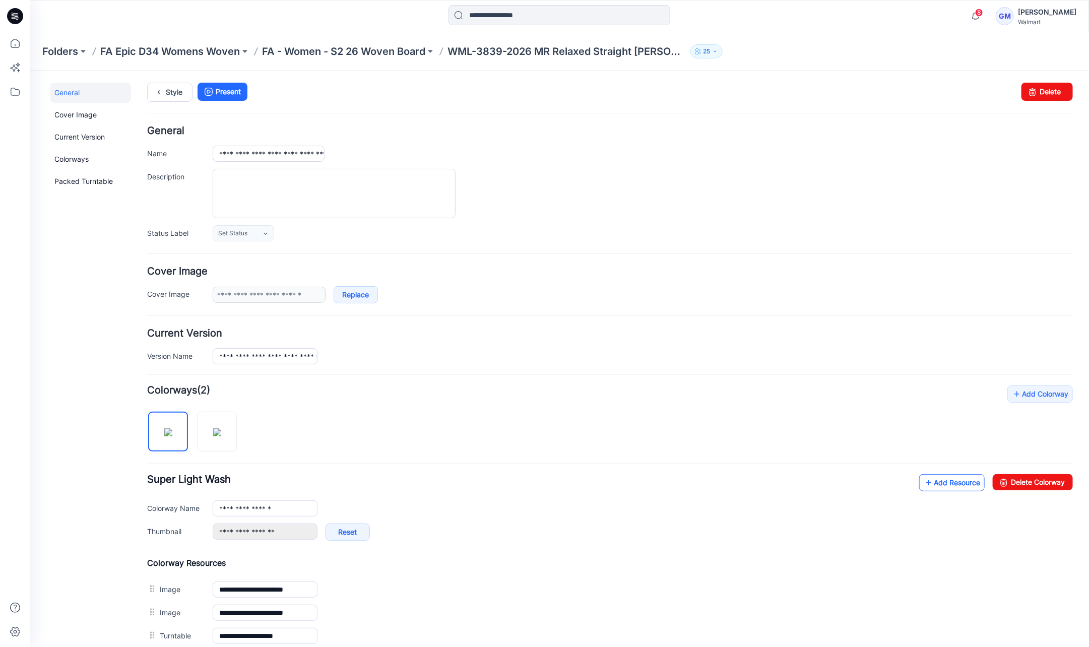
click at [948, 483] on link "Add Resource" at bounding box center [952, 482] width 66 height 17
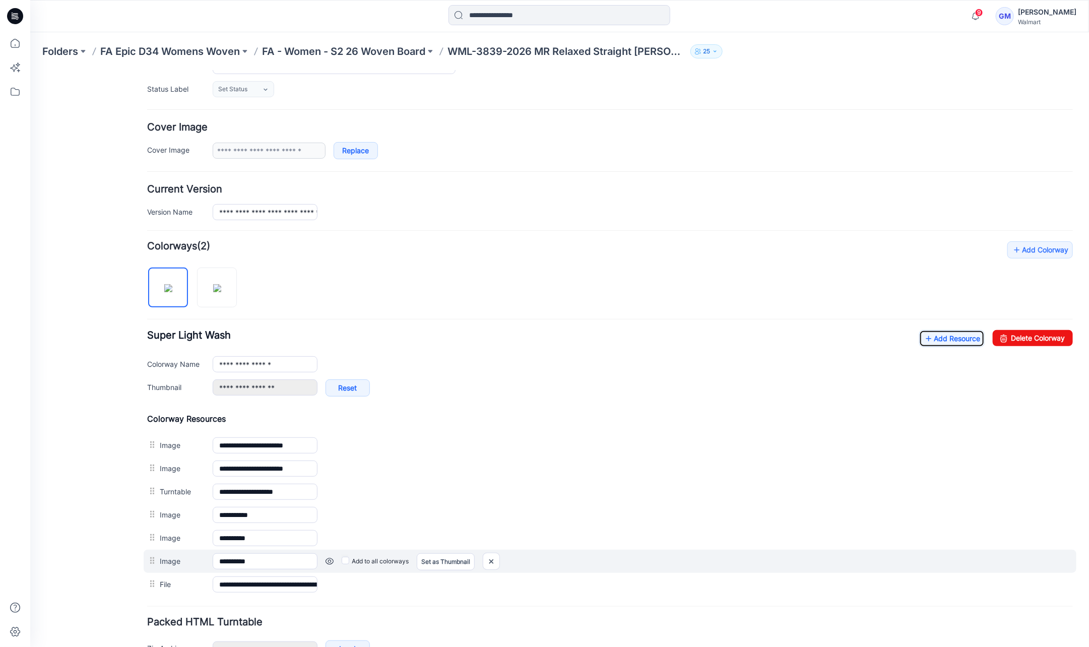
scroll to position [187, 0]
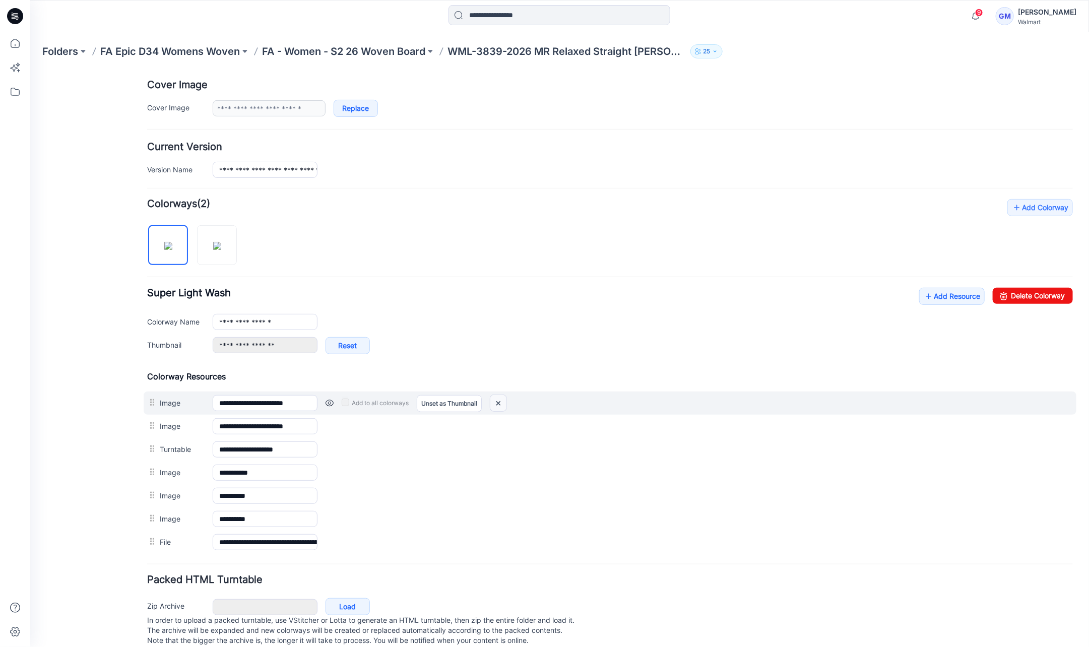
click at [497, 398] on img at bounding box center [498, 403] width 16 height 17
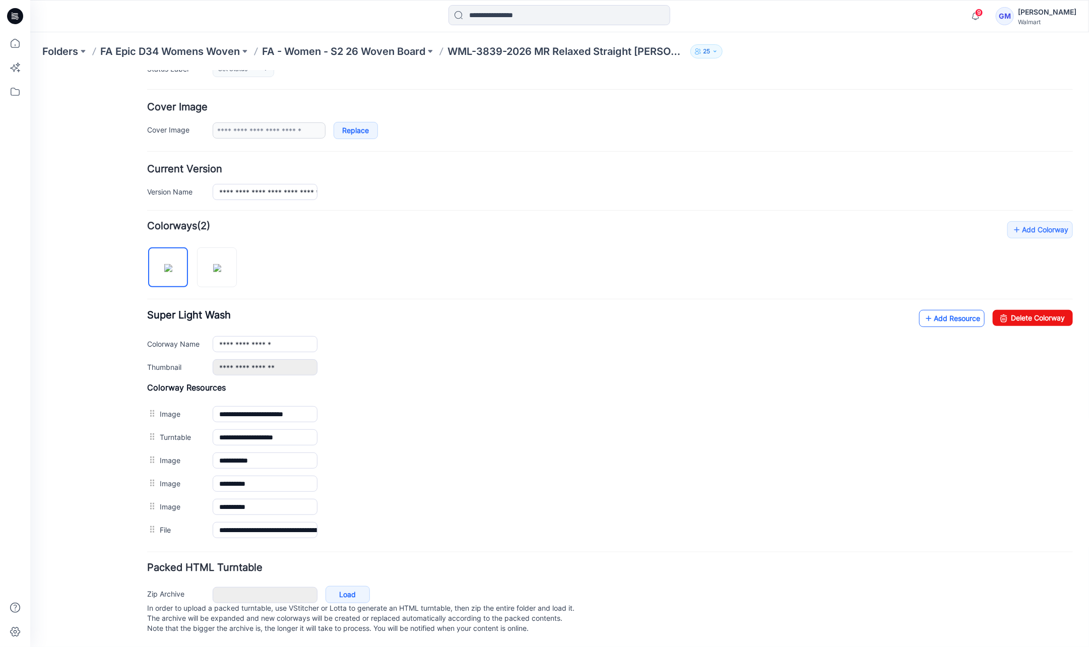
click at [934, 311] on link "Add Resource" at bounding box center [952, 318] width 66 height 17
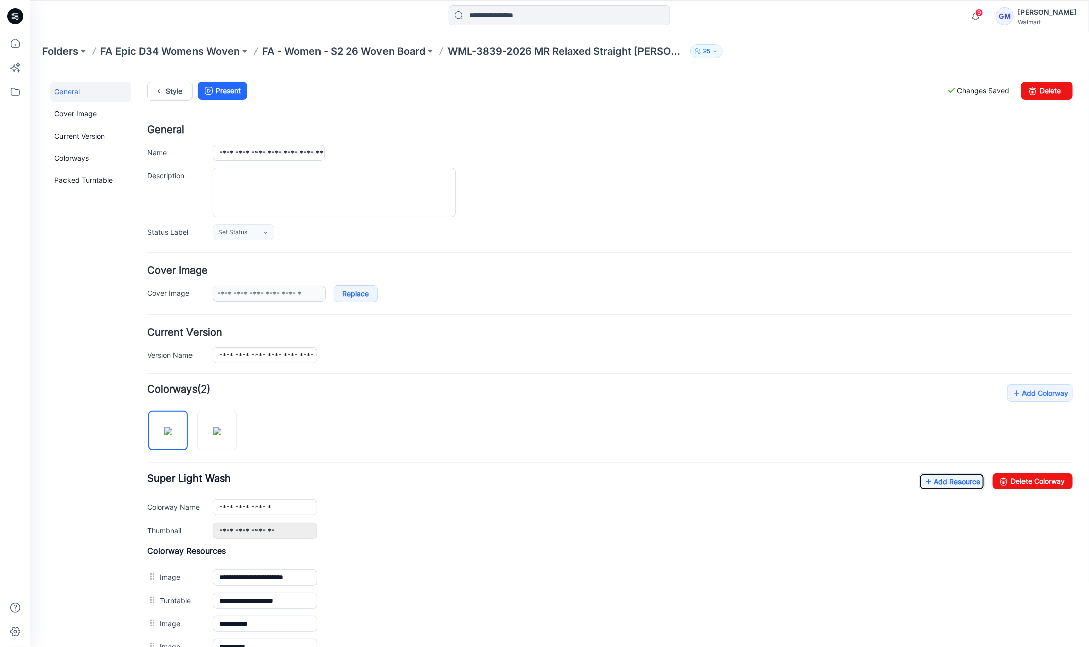
scroll to position [0, 0]
